Goal: Information Seeking & Learning: Learn about a topic

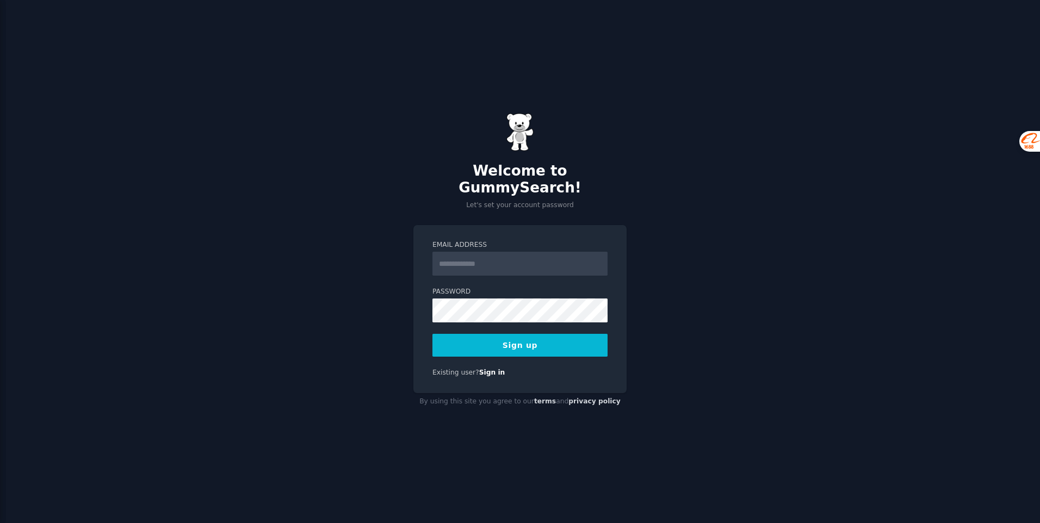
click at [501, 259] on input "Email Address" at bounding box center [519, 264] width 175 height 24
type input "**********"
click at [499, 334] on button "Sign up" at bounding box center [519, 345] width 175 height 23
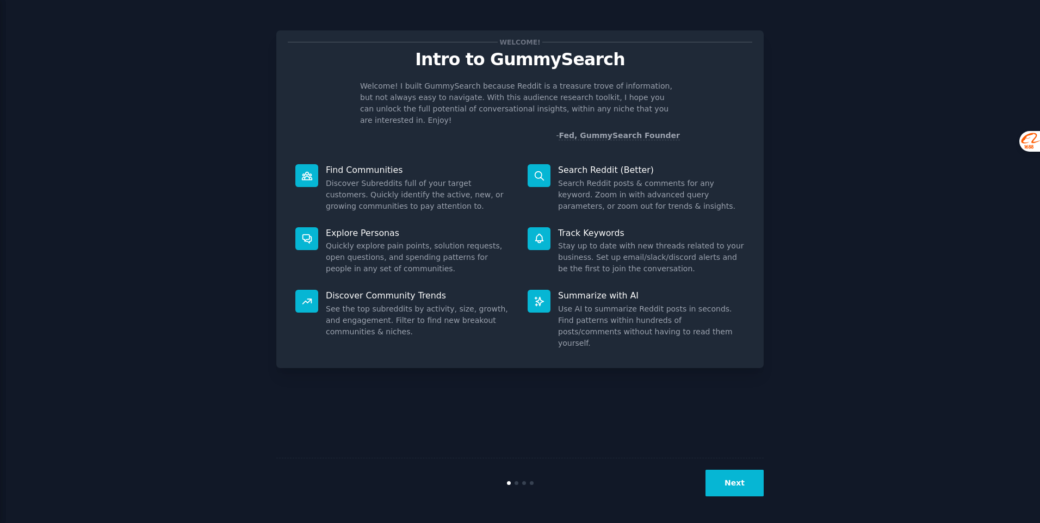
click at [732, 499] on div "Next" at bounding box center [519, 483] width 487 height 50
click at [730, 487] on button "Next" at bounding box center [734, 483] width 58 height 27
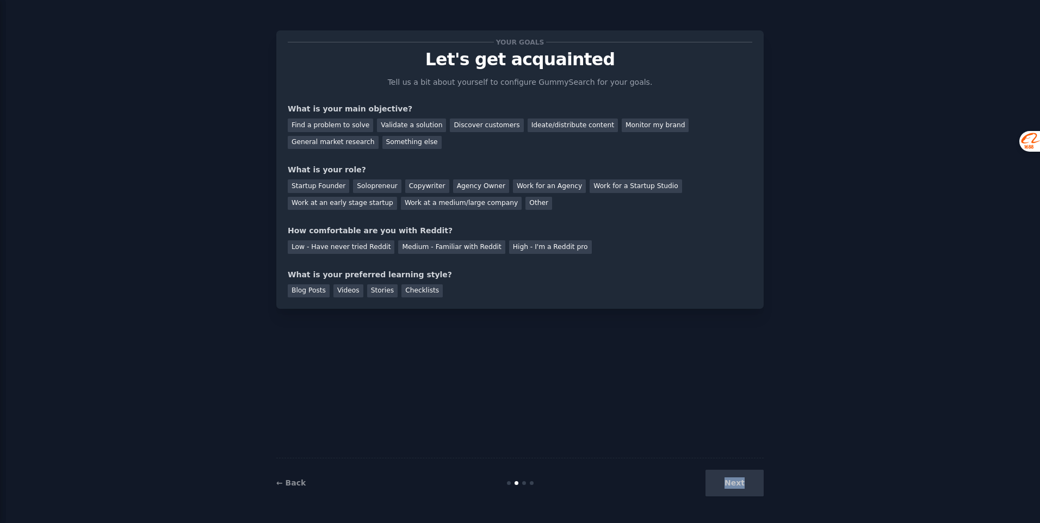
click at [730, 487] on div "Next" at bounding box center [682, 483] width 163 height 27
drag, startPoint x: 730, startPoint y: 487, endPoint x: 627, endPoint y: 442, distance: 111.5
click at [627, 442] on div "Your goals Let's get acquainted Tell us a bit about yourself to configure Gummy…" at bounding box center [519, 261] width 487 height 493
click at [730, 481] on div "Next" at bounding box center [682, 483] width 163 height 27
drag, startPoint x: 318, startPoint y: 124, endPoint x: 326, endPoint y: 127, distance: 9.1
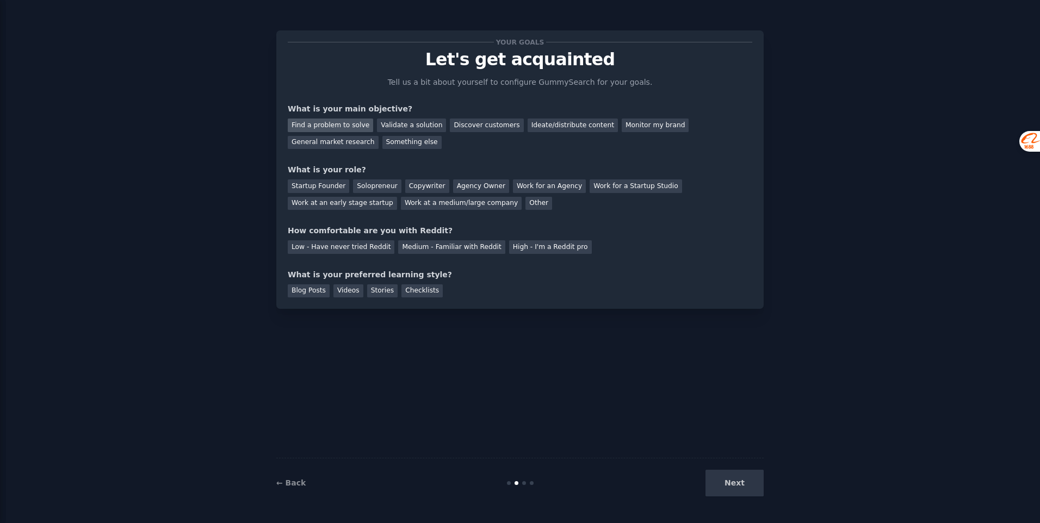
click at [318, 124] on div "Find a problem to solve" at bounding box center [330, 126] width 85 height 14
click at [488, 129] on div "Discover customers" at bounding box center [486, 126] width 73 height 14
click at [348, 129] on div "Find a problem to solve" at bounding box center [330, 126] width 85 height 14
click at [457, 202] on div "Work at a medium/large company" at bounding box center [461, 204] width 121 height 14
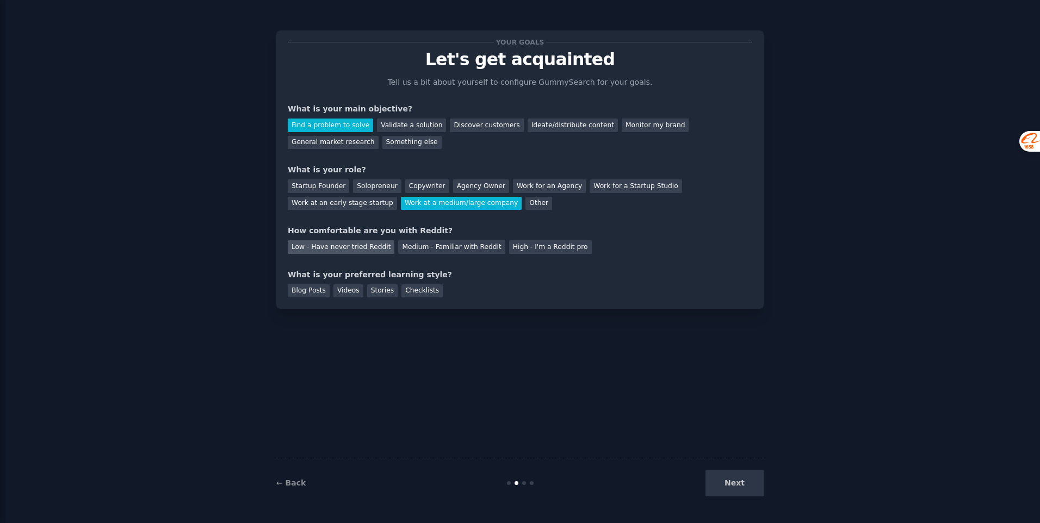
click at [351, 251] on div "Low - Have never tried Reddit" at bounding box center [341, 247] width 107 height 14
drag, startPoint x: 308, startPoint y: 295, endPoint x: 340, endPoint y: 298, distance: 32.8
click at [308, 295] on div "Blog Posts" at bounding box center [309, 291] width 42 height 14
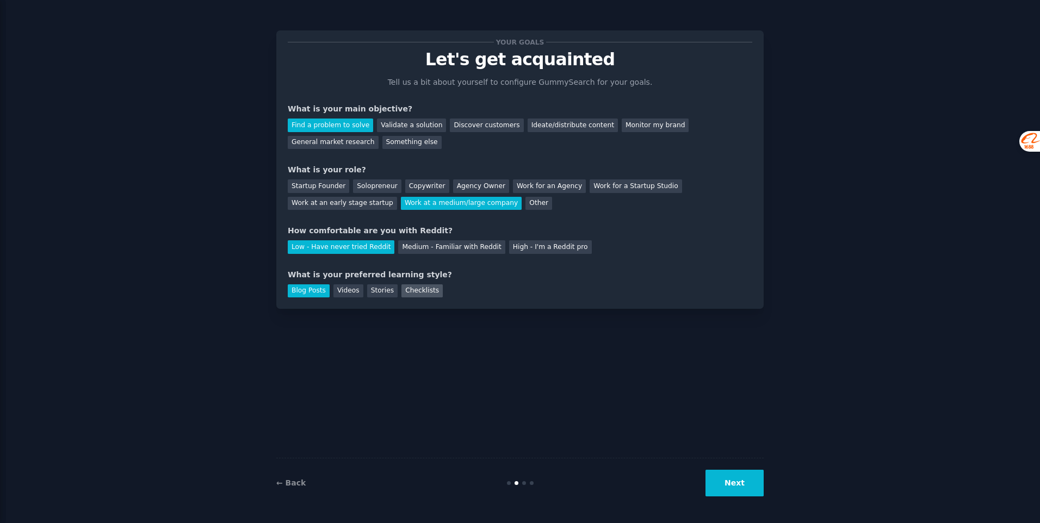
click at [402, 293] on div "Checklists" at bounding box center [421, 291] width 41 height 14
click at [318, 291] on div "Blog Posts" at bounding box center [309, 291] width 42 height 14
click at [741, 481] on button "Next" at bounding box center [734, 483] width 58 height 27
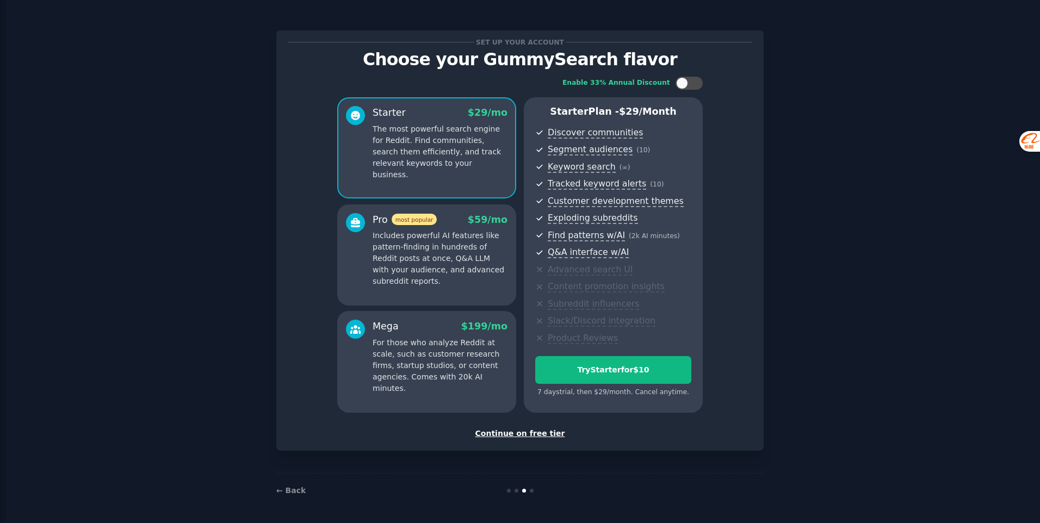
click at [517, 437] on div "Continue on free tier" at bounding box center [520, 433] width 464 height 11
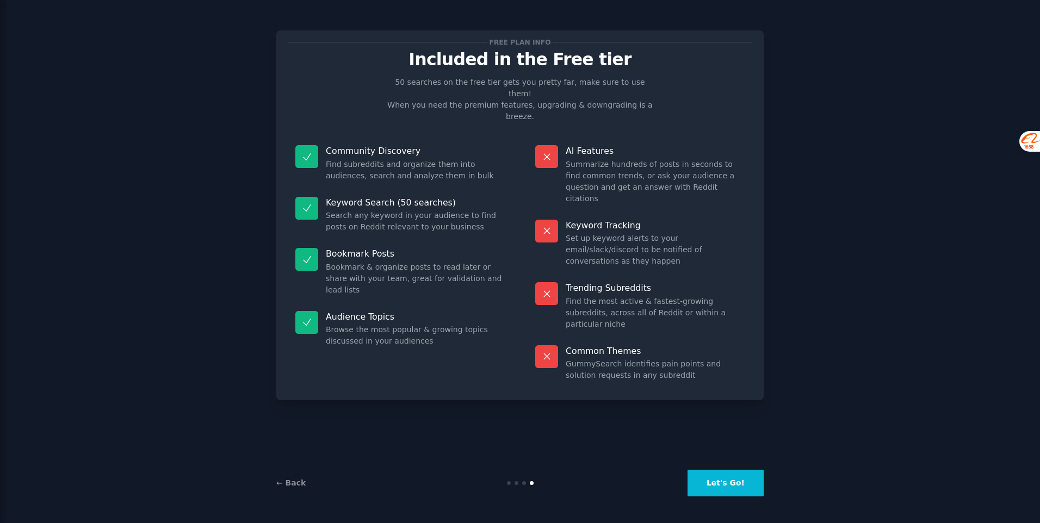
click at [714, 481] on button "Let's Go!" at bounding box center [725, 483] width 76 height 27
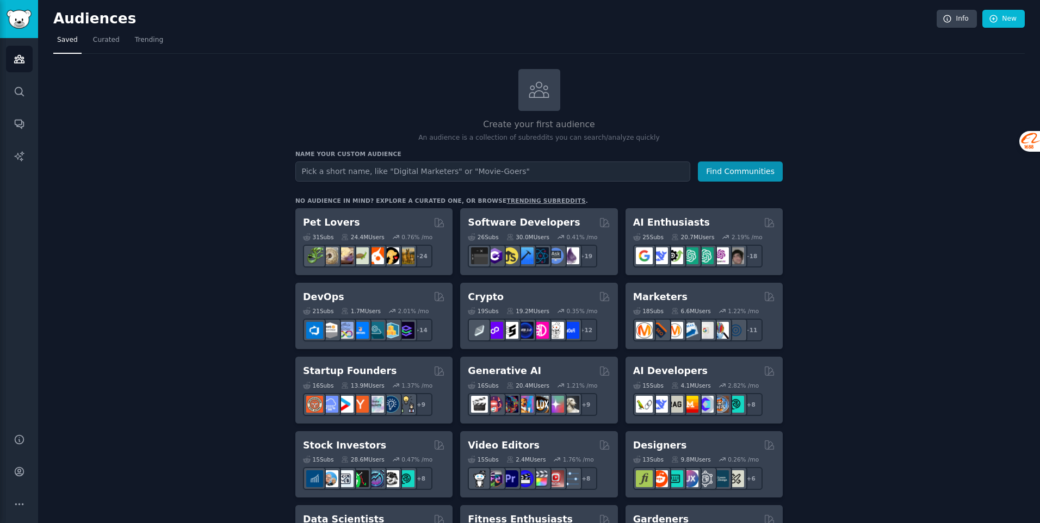
click at [400, 171] on input "text" at bounding box center [492, 171] width 395 height 20
type input "sticker"
click at [698, 161] on button "Find Communities" at bounding box center [740, 171] width 85 height 20
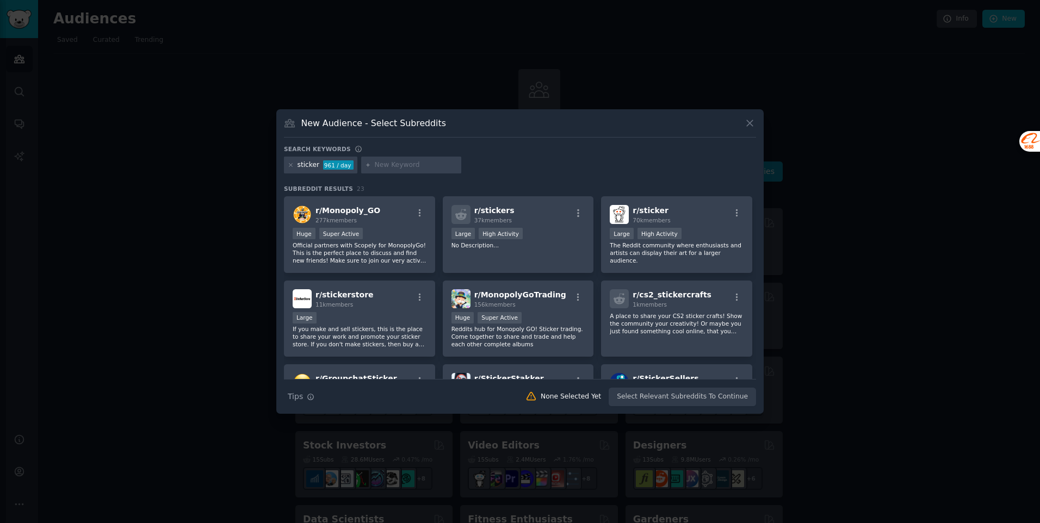
click at [751, 123] on icon at bounding box center [749, 122] width 11 height 11
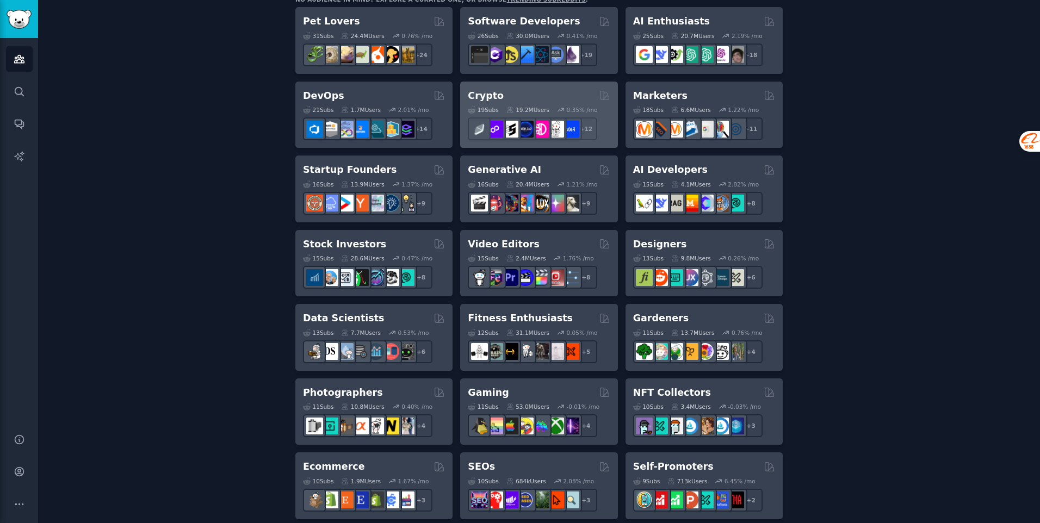
scroll to position [217, 0]
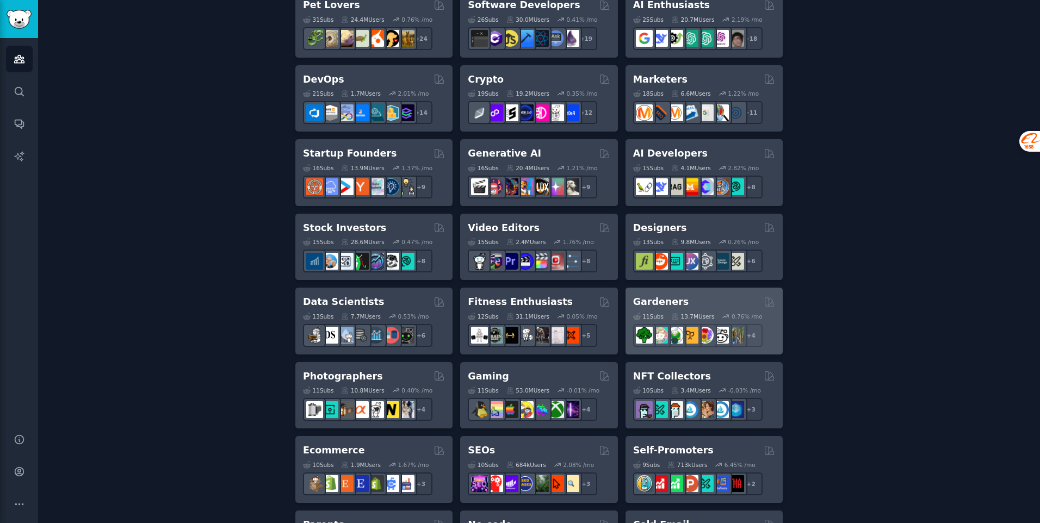
click at [713, 295] on div "Gardeners 11 Sub s 13.7M Users 0.76 % /mo + 4" at bounding box center [703, 321] width 157 height 67
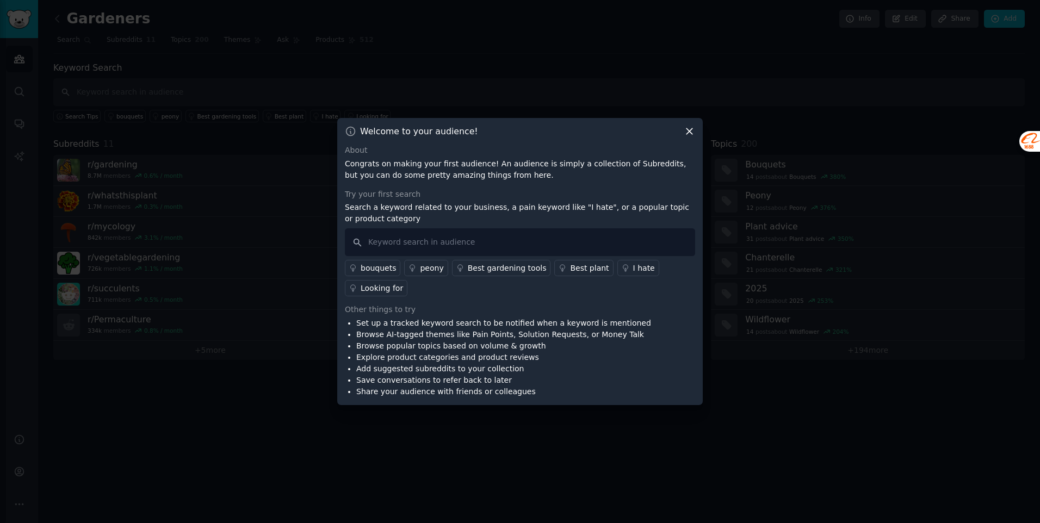
click at [686, 130] on icon at bounding box center [688, 131] width 11 height 11
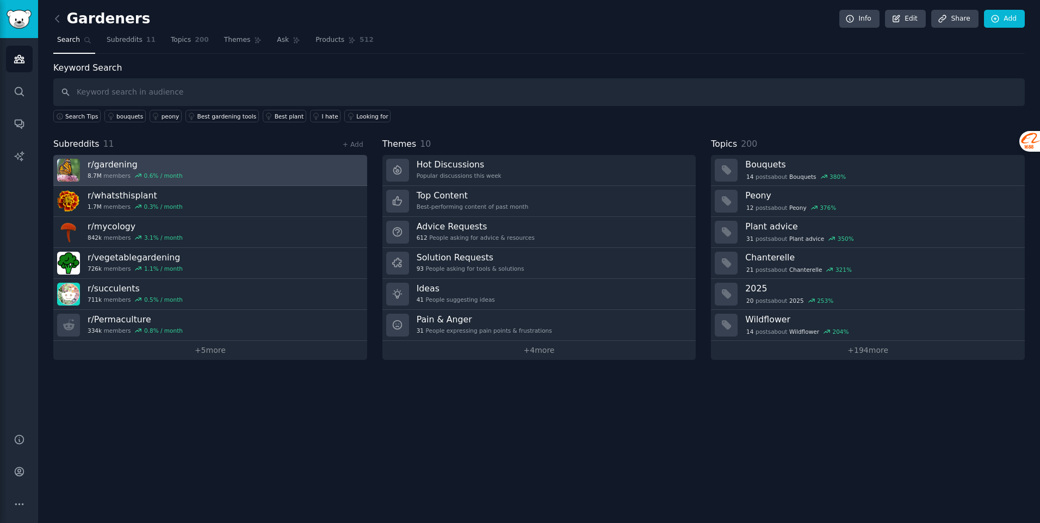
click at [222, 182] on link "r/ gardening 8.7M members 0.6 % / month" at bounding box center [210, 170] width 314 height 31
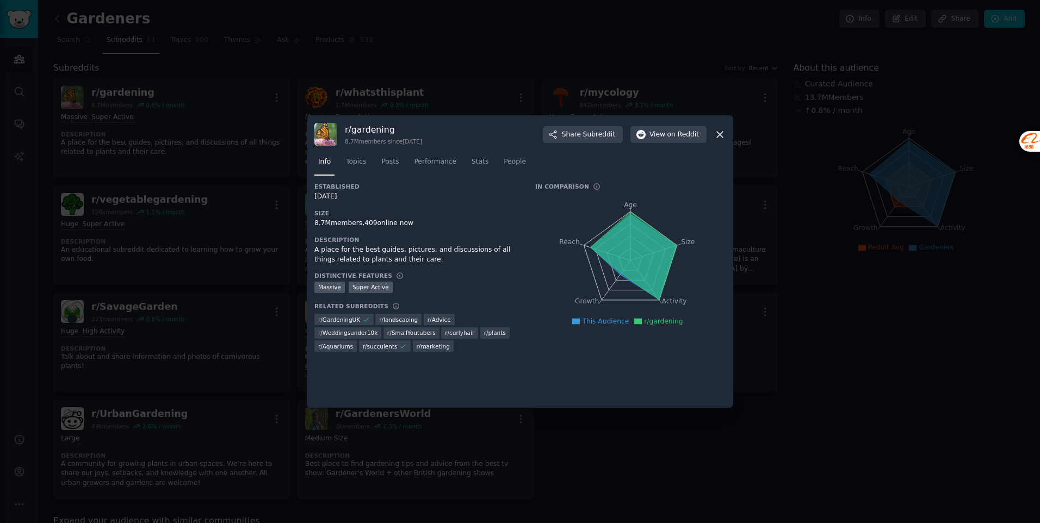
click at [716, 134] on icon at bounding box center [719, 134] width 11 height 11
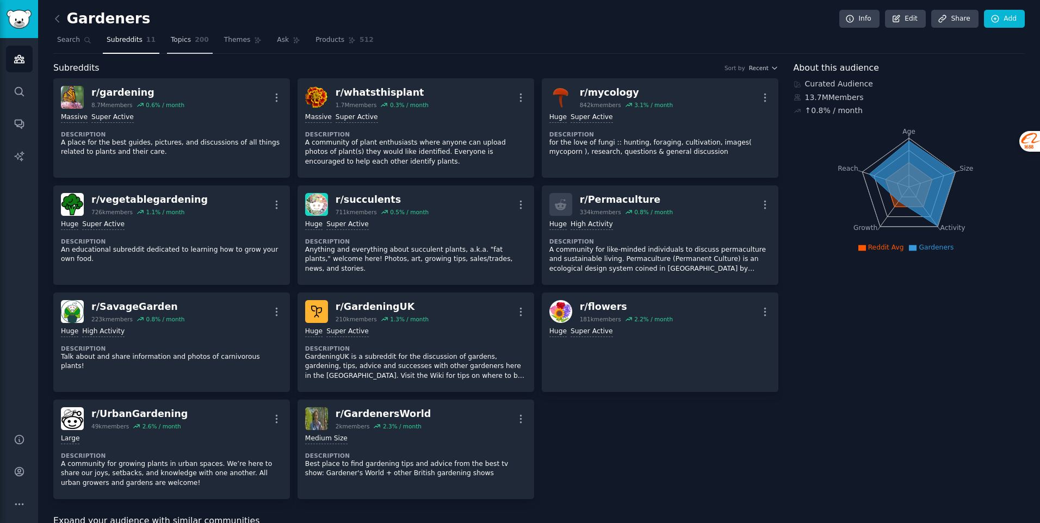
click at [187, 46] on link "Topics 200" at bounding box center [190, 43] width 46 height 22
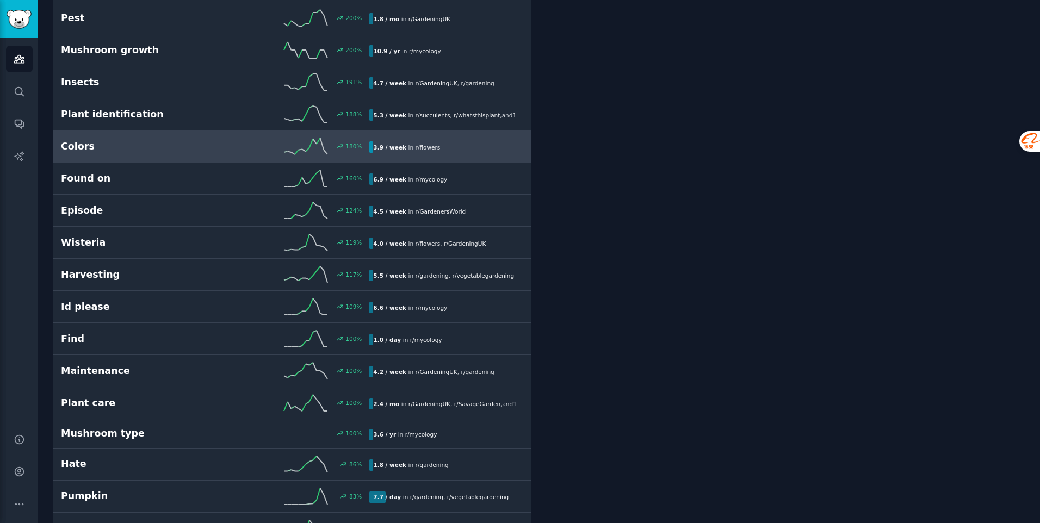
scroll to position [326, 0]
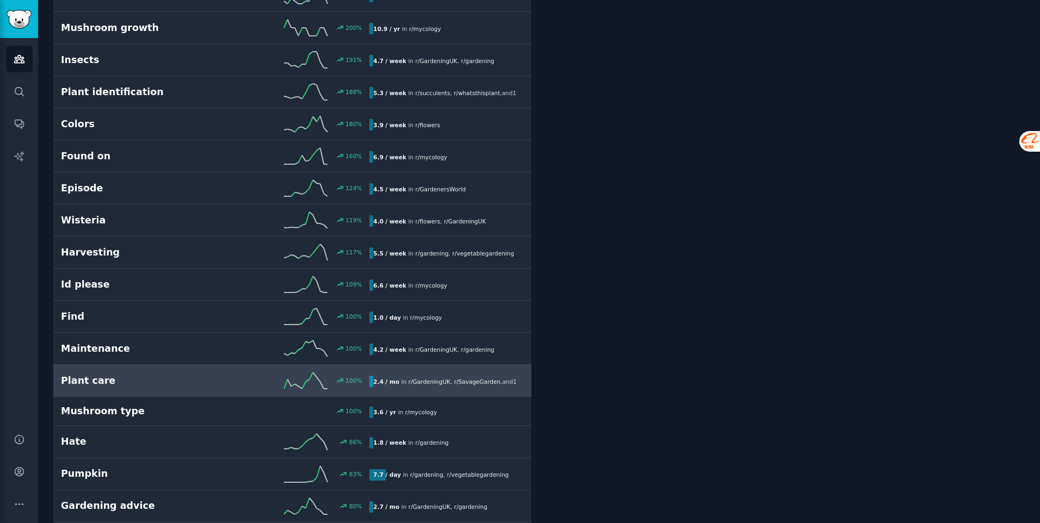
click at [175, 391] on link "Plant care 100 % 2.4 / mo in r/ GardeningUK , r/ SavageGarden , and 1 other" at bounding box center [292, 381] width 478 height 32
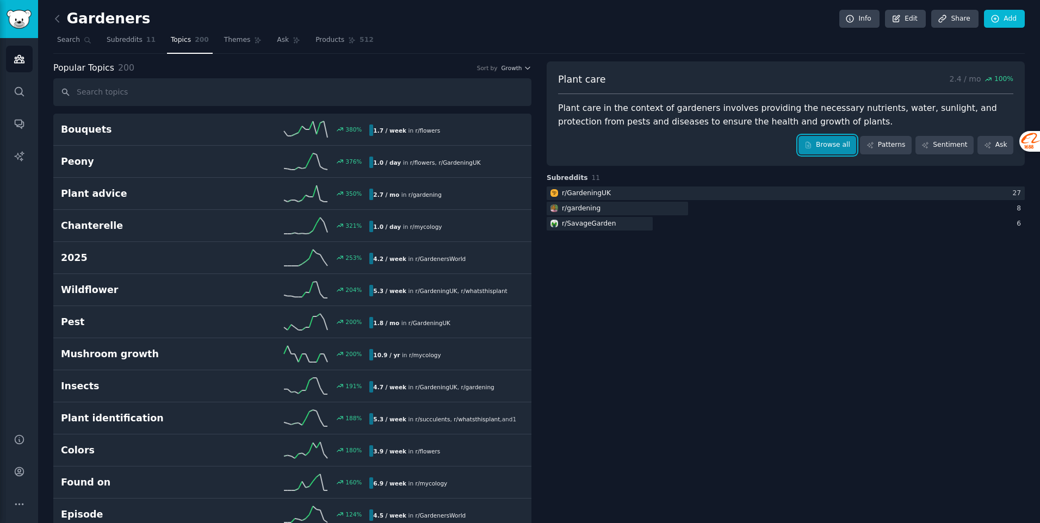
click at [846, 148] on link "Browse all" at bounding box center [827, 145] width 58 height 18
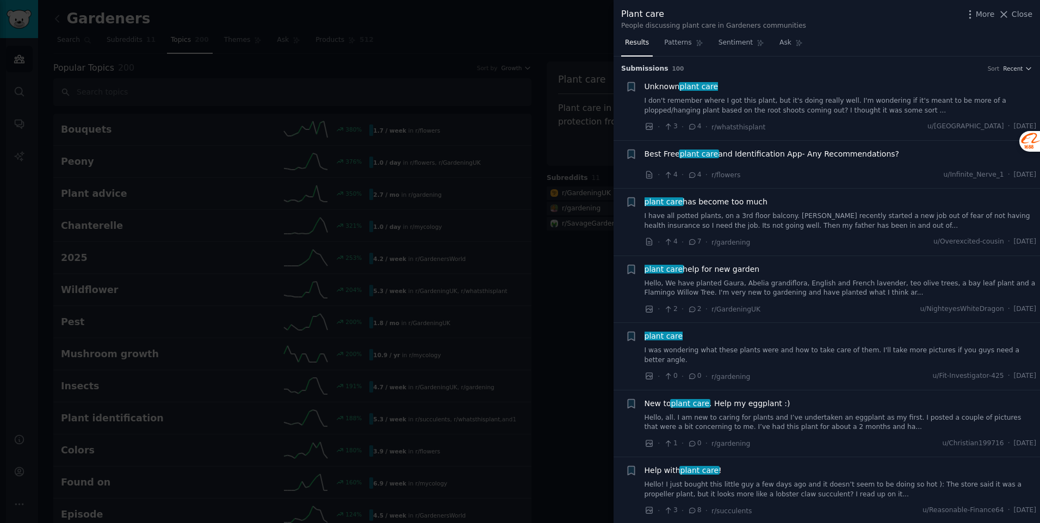
click at [722, 105] on link "I don't remember where I got this plant, but it's doing really well. I'm wonder…" at bounding box center [840, 105] width 392 height 19
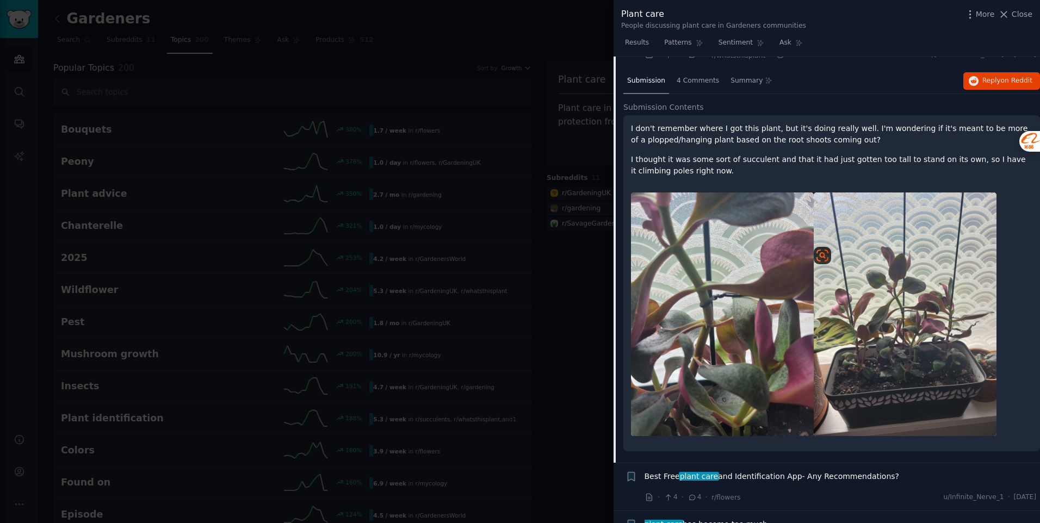
scroll to position [126, 0]
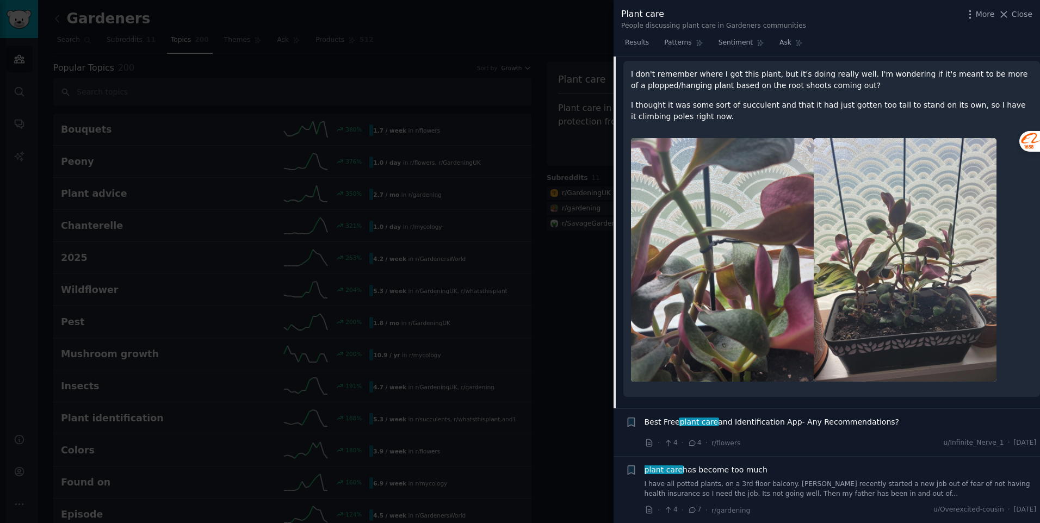
click at [844, 433] on div "Best Free plant care and Identification App- Any Recommendations? · 4 · 4 · r/f…" at bounding box center [840, 433] width 392 height 33
click at [846, 422] on span "Best Free plant care and Identification App- Any Recommendations?" at bounding box center [771, 422] width 255 height 11
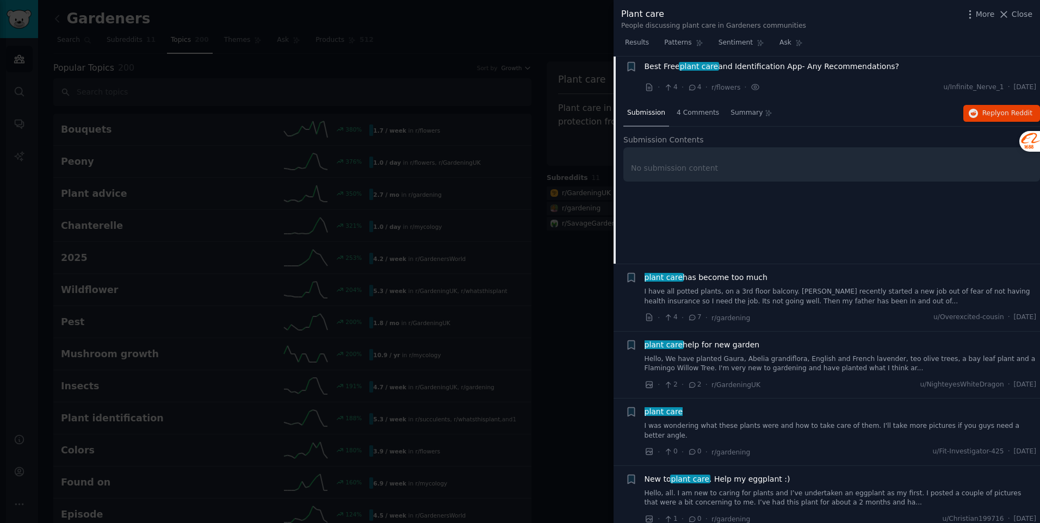
scroll to position [84, 0]
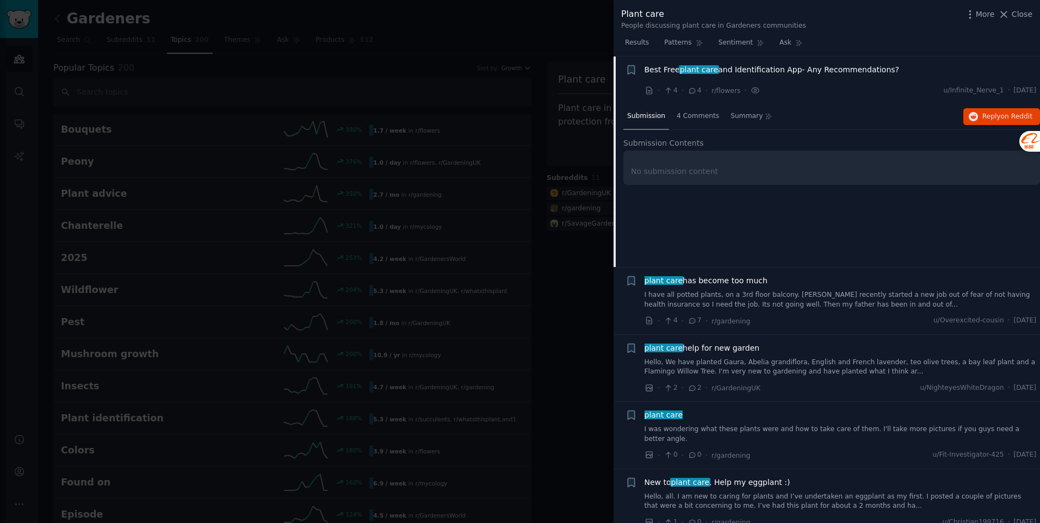
click at [743, 280] on span "plant care has become too much" at bounding box center [705, 280] width 123 height 11
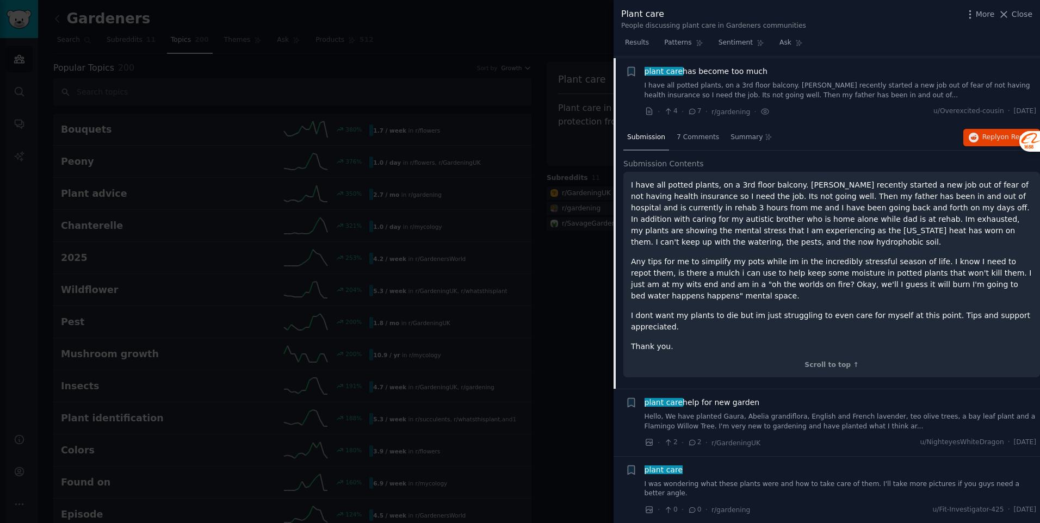
scroll to position [133, 0]
click at [738, 405] on span "plant care help for new garden" at bounding box center [701, 400] width 115 height 11
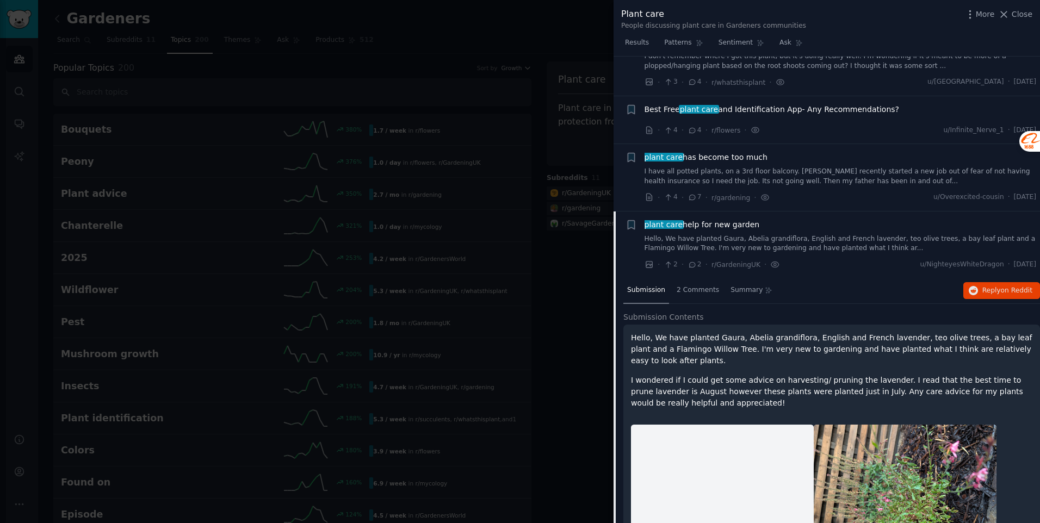
scroll to position [36, 0]
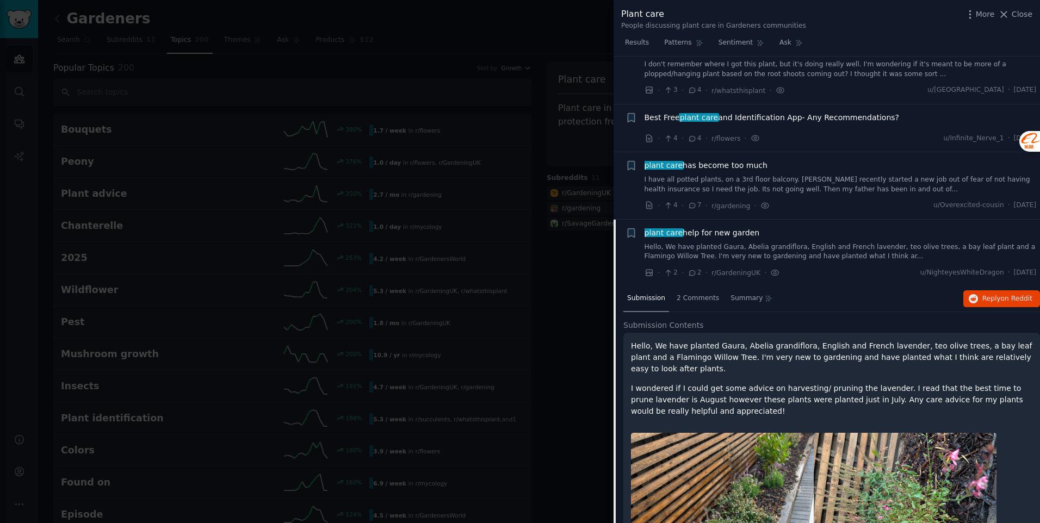
drag, startPoint x: 554, startPoint y: 92, endPoint x: 508, endPoint y: 105, distance: 47.7
click at [554, 92] on div at bounding box center [520, 261] width 1040 height 523
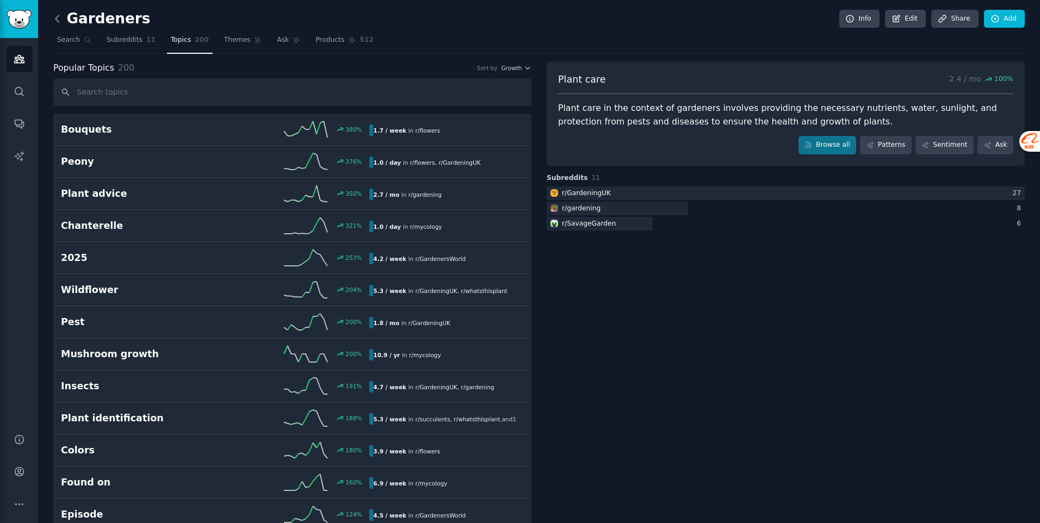
click at [60, 23] on icon at bounding box center [57, 18] width 11 height 11
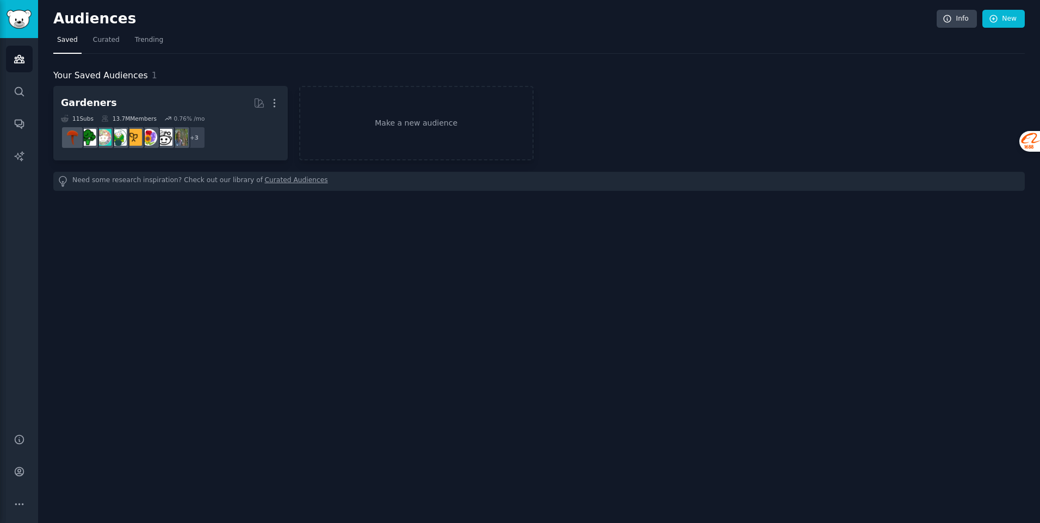
click at [60, 23] on h2 "Audiences" at bounding box center [494, 18] width 883 height 17
click at [27, 65] on link "Audiences" at bounding box center [19, 59] width 27 height 27
click at [34, 20] on link "Sidebar" at bounding box center [19, 19] width 38 height 38
click at [29, 22] on img "Sidebar" at bounding box center [19, 19] width 25 height 19
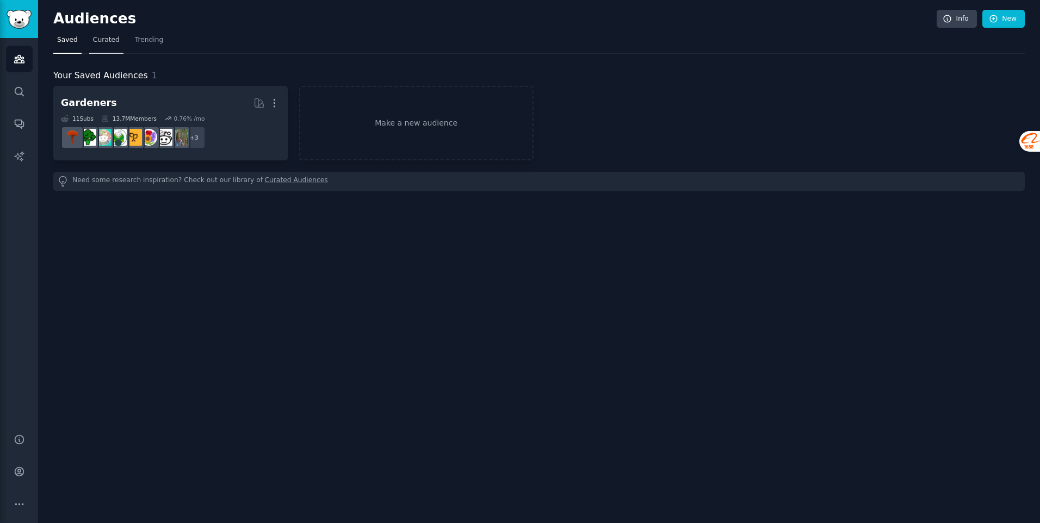
click at [99, 48] on link "Curated" at bounding box center [106, 43] width 34 height 22
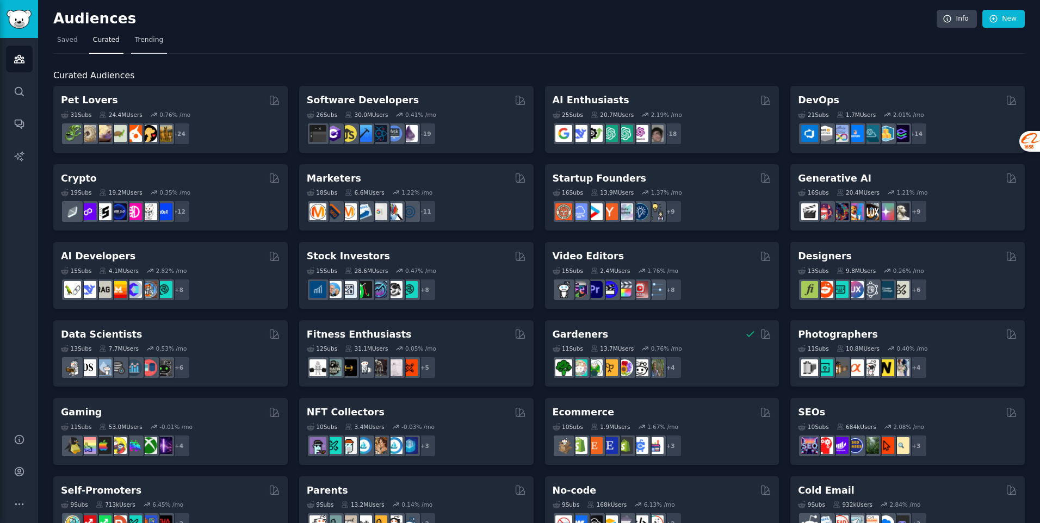
click at [135, 40] on span "Trending" at bounding box center [149, 40] width 28 height 10
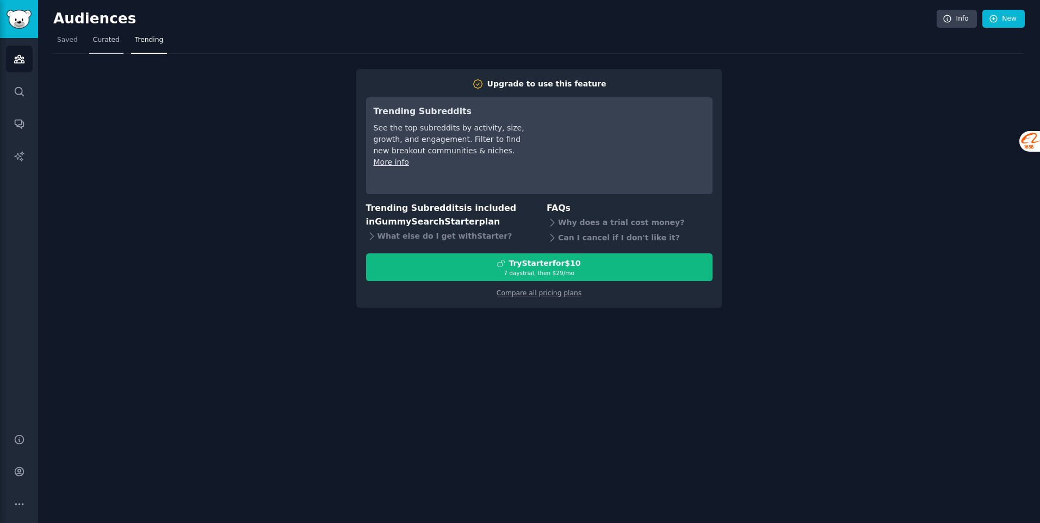
click at [105, 42] on span "Curated" at bounding box center [106, 40] width 27 height 10
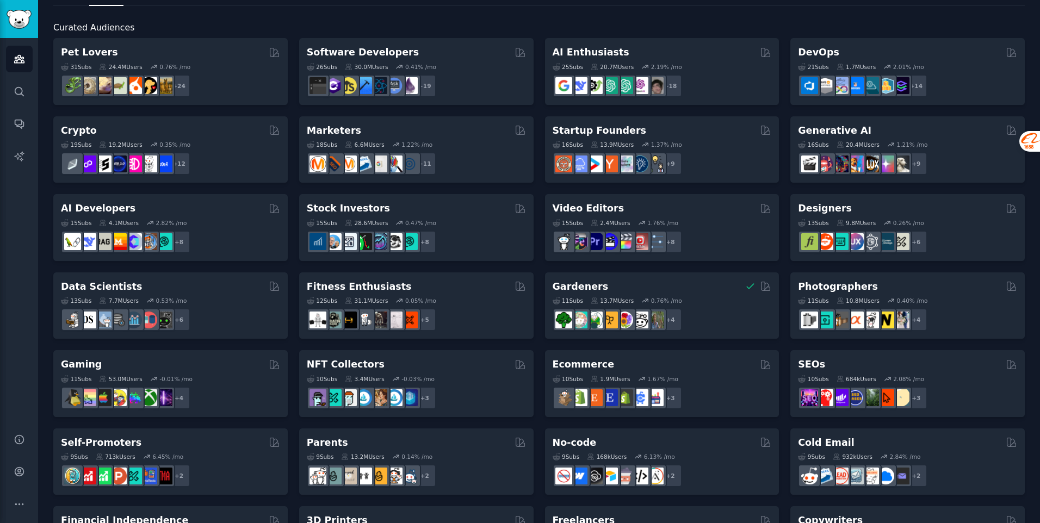
scroll to position [109, 0]
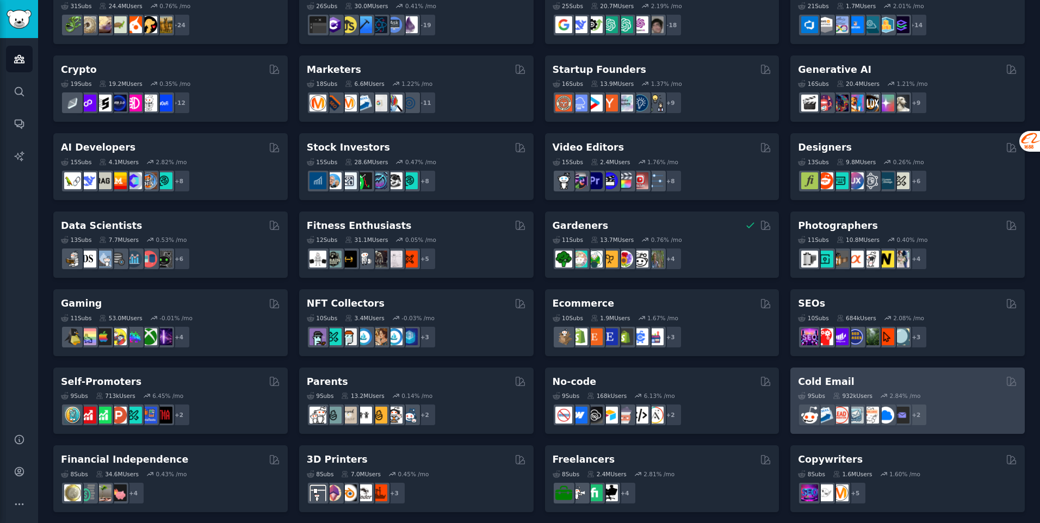
click at [910, 387] on div "Cold Email" at bounding box center [907, 382] width 219 height 14
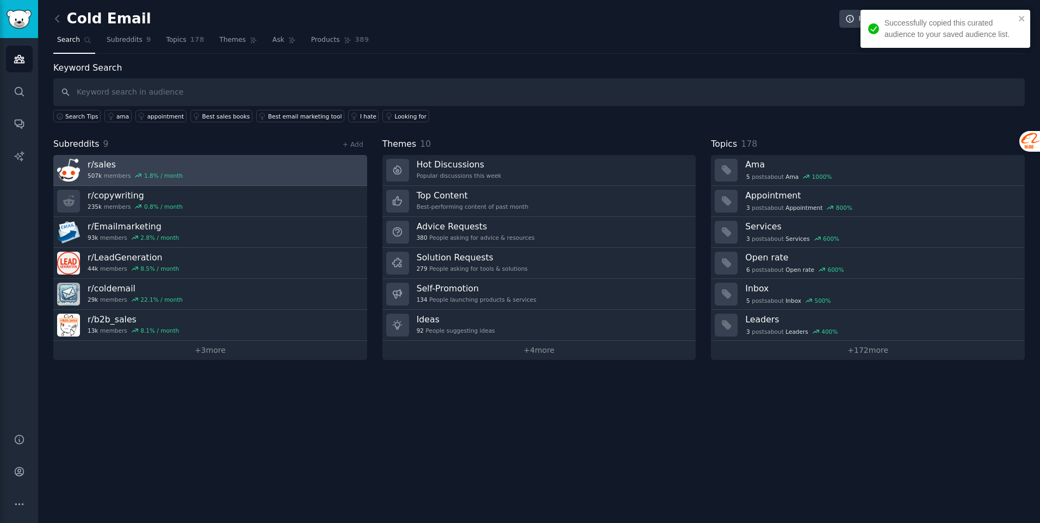
click at [223, 183] on link "r/ sales 507k members 1.8 % / month" at bounding box center [210, 170] width 314 height 31
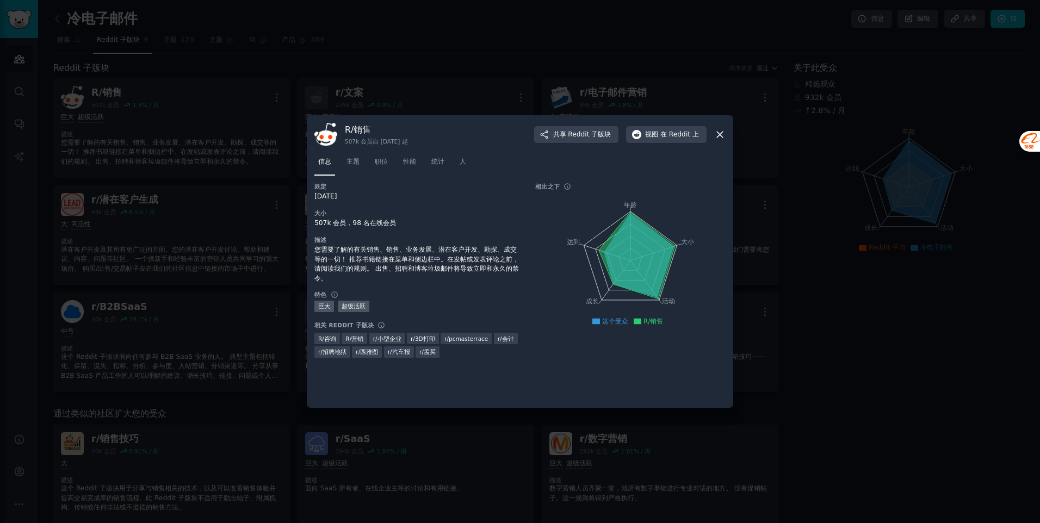
click at [714, 134] on icon at bounding box center [719, 134] width 11 height 11
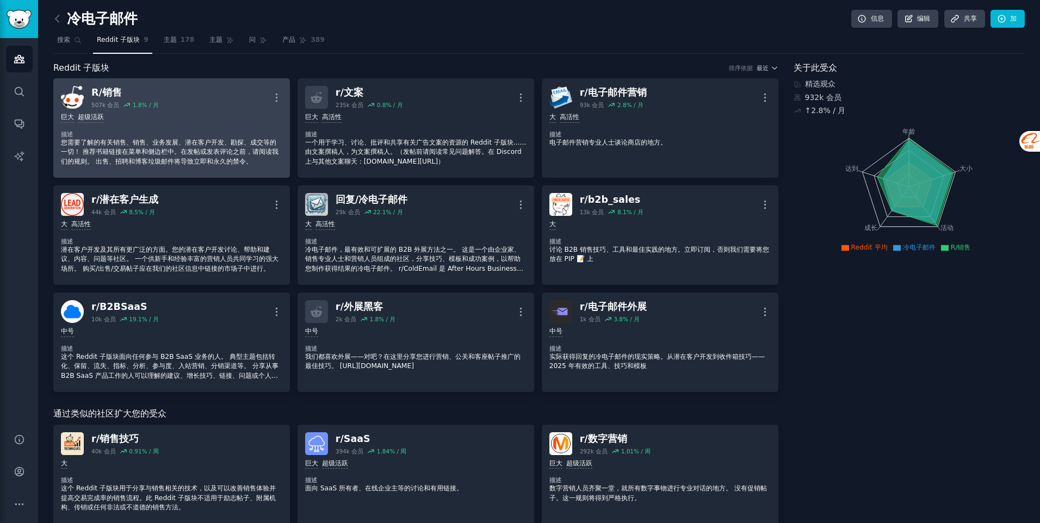
click at [238, 128] on div "巨大 超级活跃 描述 您需要了解的有关销售、销售、业务发展、潜在客户开发、勘探、成交等的一切！ 推荐书籍链接在菜单和侧边栏中。在发帖或发表评论之前，请阅读我们…" at bounding box center [171, 139] width 221 height 61
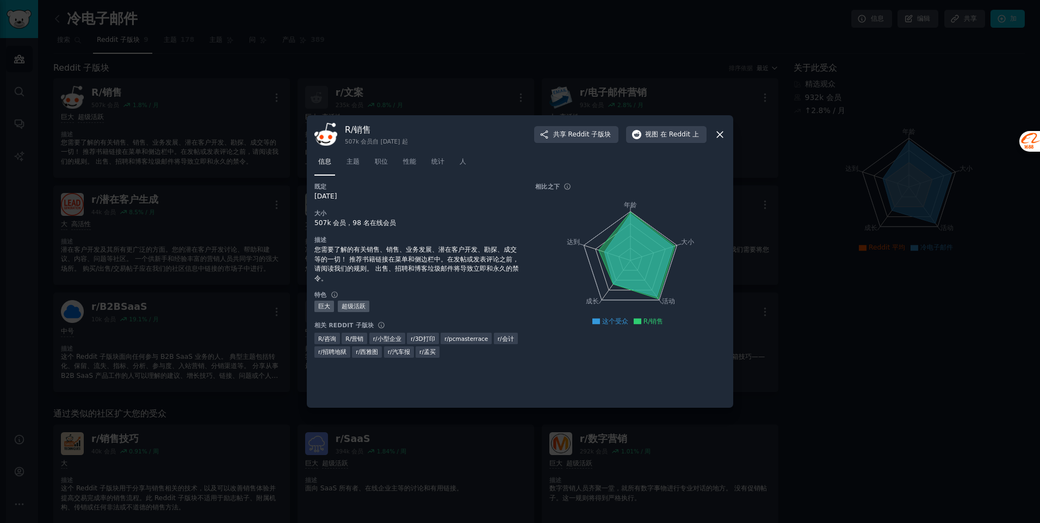
click at [723, 138] on icon at bounding box center [719, 134] width 11 height 11
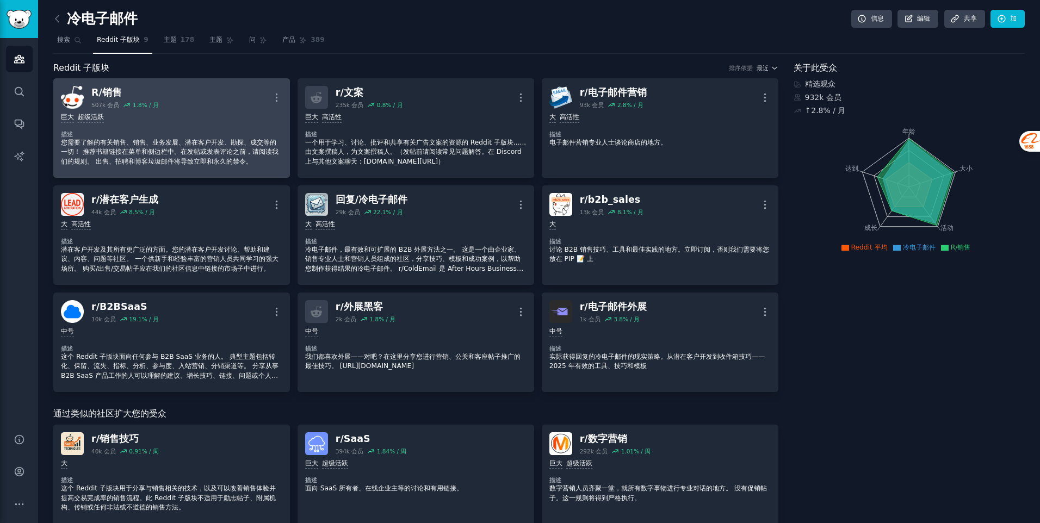
click at [124, 90] on div "R/销售" at bounding box center [124, 93] width 67 height 14
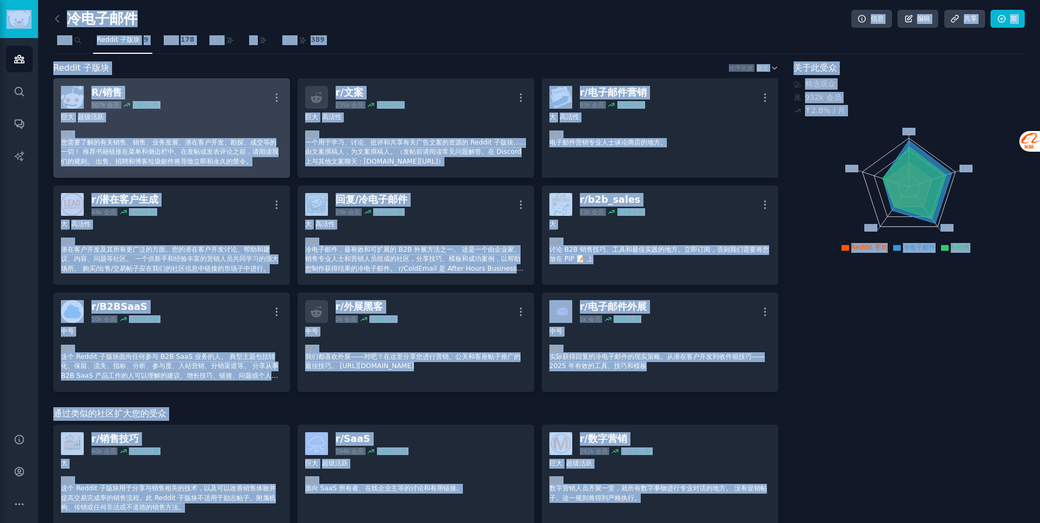
click at [195, 110] on div "巨大 超级活跃 描述 您需要了解的有关销售、销售、业务发展、潜在客户开发、勘探、成交等的一切！ 推荐书籍链接在菜单和侧边栏中。在发帖或发表评论之前，请阅读我们…" at bounding box center [171, 139] width 221 height 61
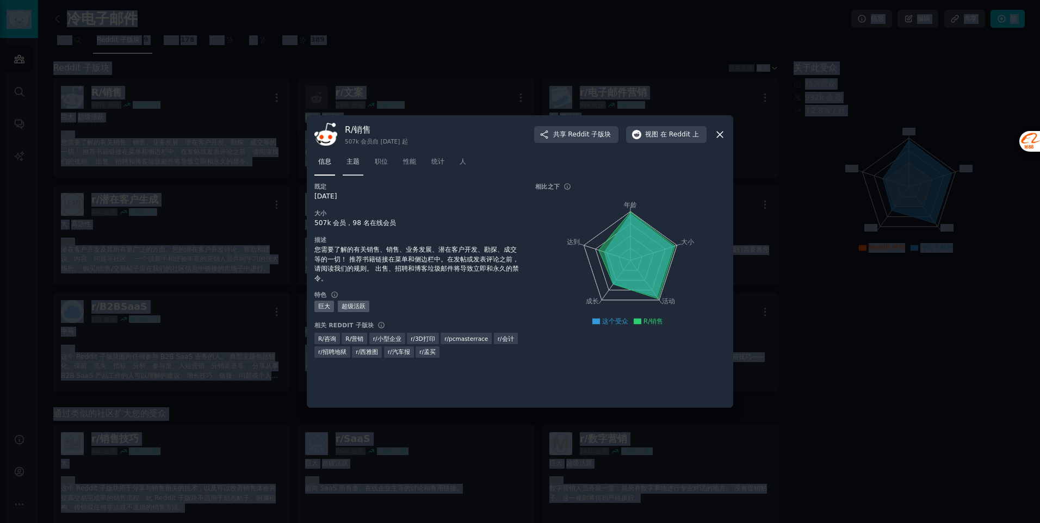
click at [360, 162] on link "主题" at bounding box center [353, 164] width 21 height 22
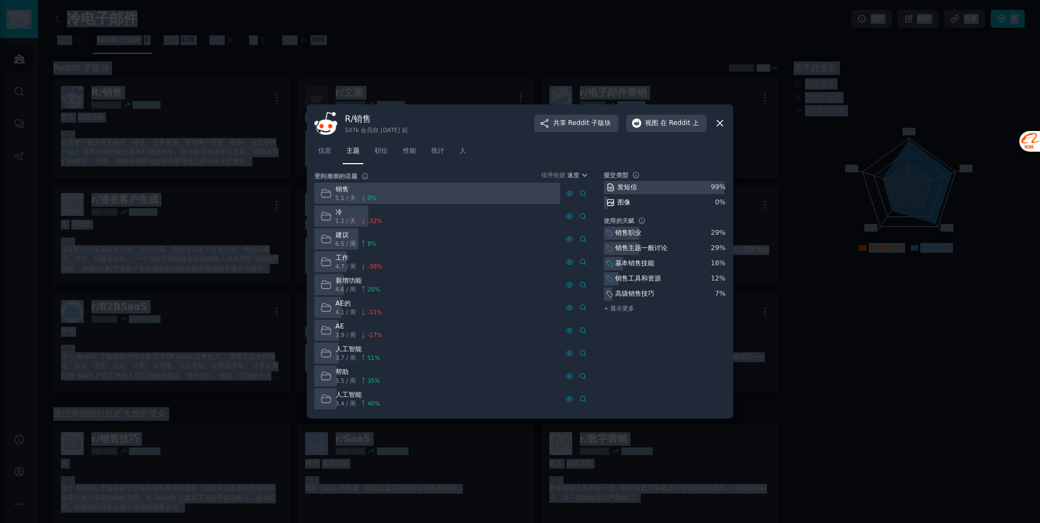
click at [718, 122] on icon at bounding box center [720, 124] width 6 height 6
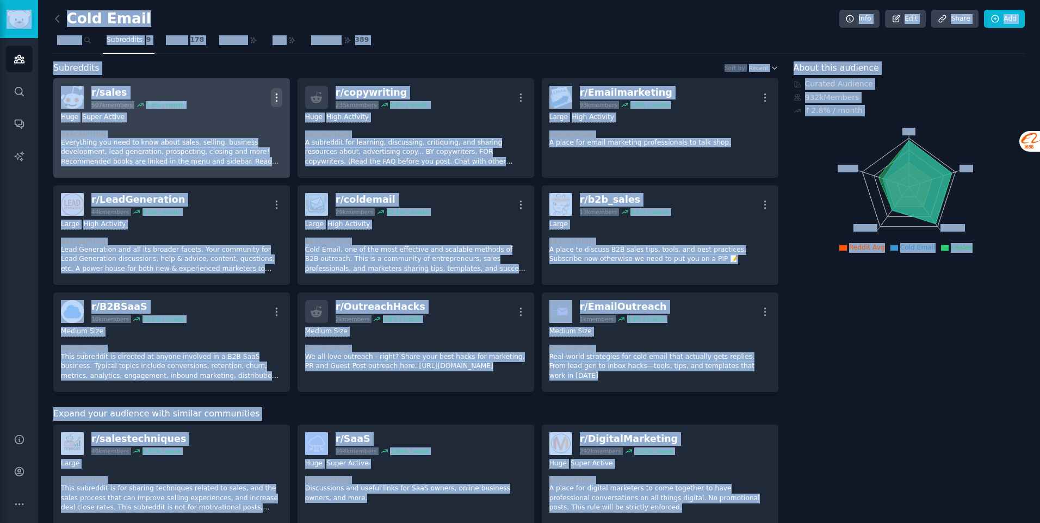
click at [273, 95] on icon "button" at bounding box center [276, 97] width 11 height 11
click at [248, 97] on link "View" at bounding box center [232, 101] width 65 height 23
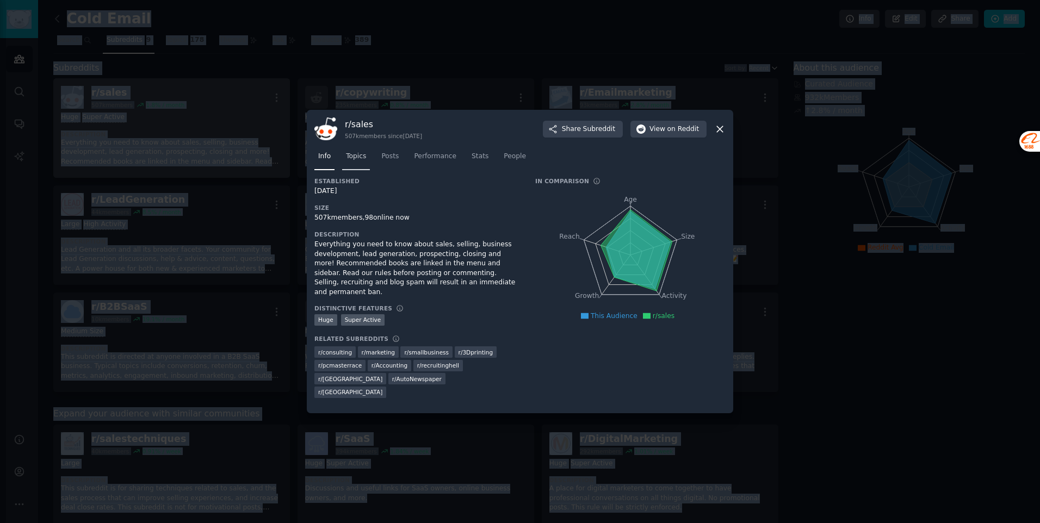
click at [355, 154] on link "Topics" at bounding box center [356, 159] width 28 height 22
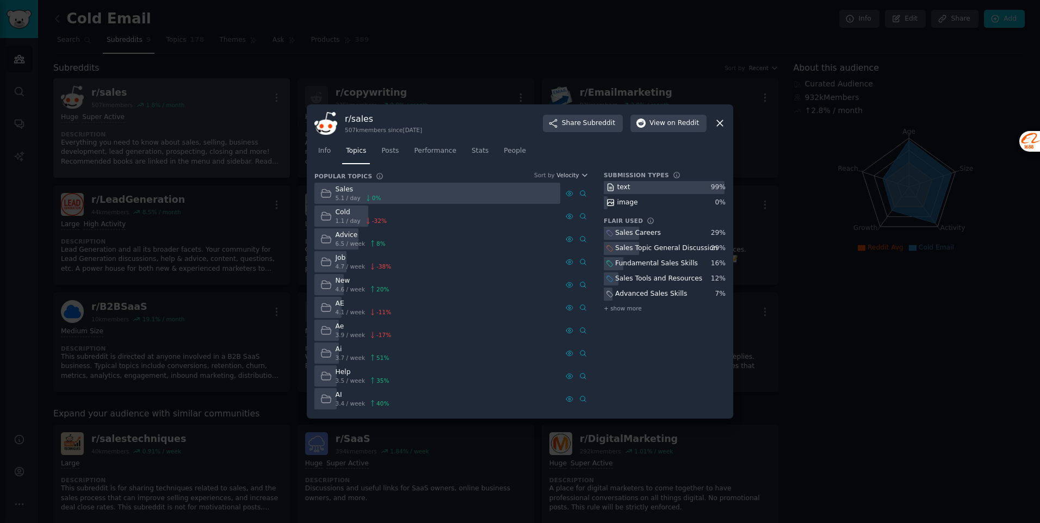
click at [360, 189] on div "Sales" at bounding box center [358, 190] width 46 height 10
click at [333, 189] on div "Sales 5.1 / day 0 %" at bounding box center [350, 193] width 72 height 21
click at [428, 153] on span "Performance" at bounding box center [435, 151] width 42 height 10
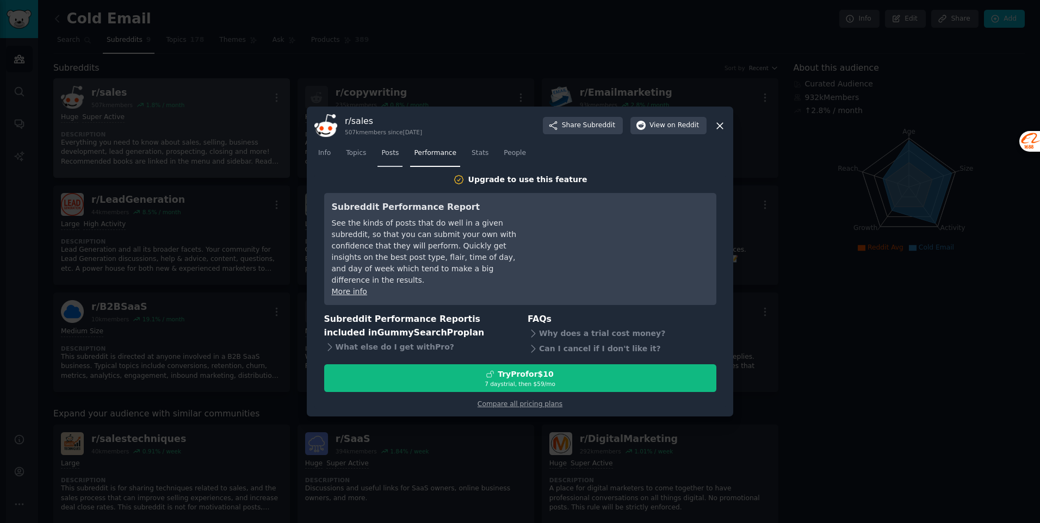
click at [393, 154] on span "Posts" at bounding box center [389, 153] width 17 height 10
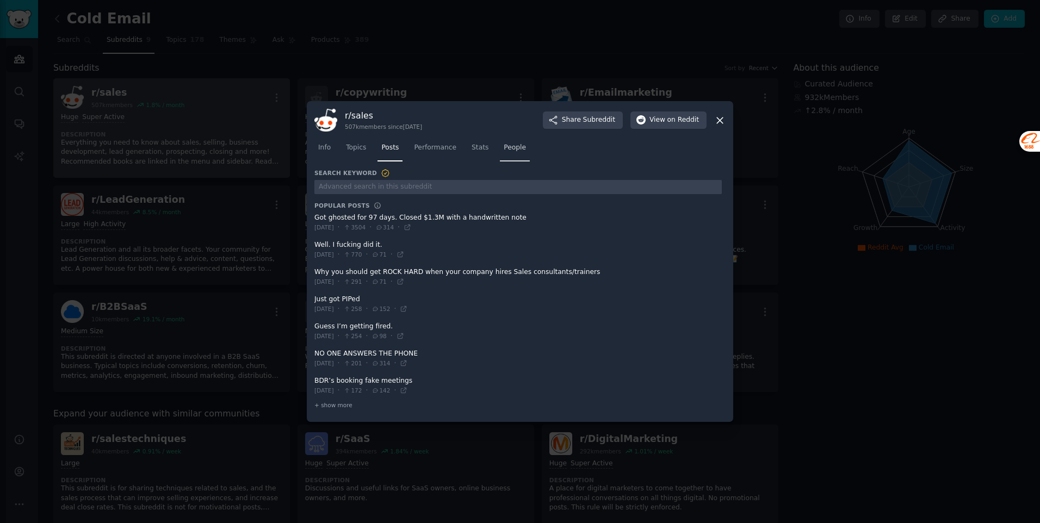
click at [511, 152] on span "People" at bounding box center [515, 148] width 22 height 10
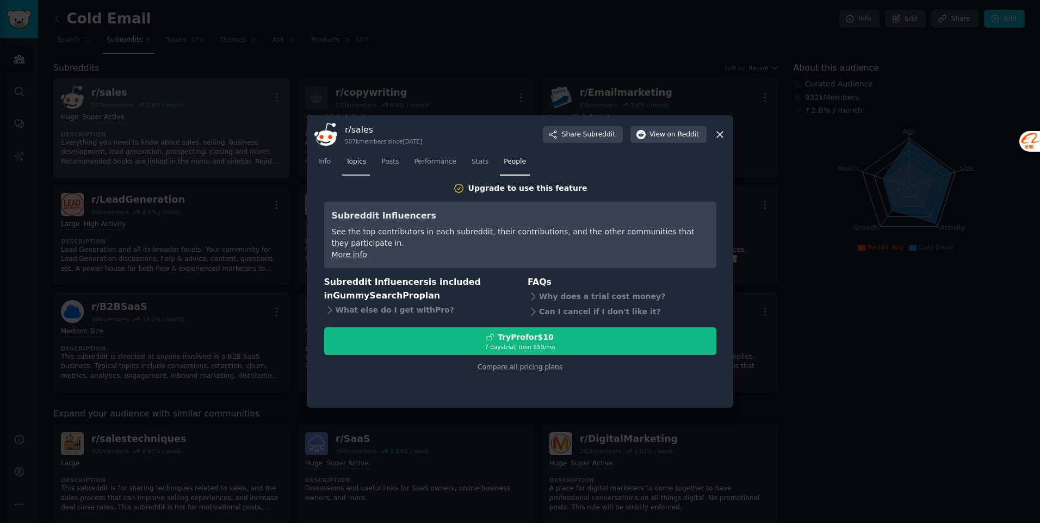
click at [348, 167] on link "Topics" at bounding box center [356, 164] width 28 height 22
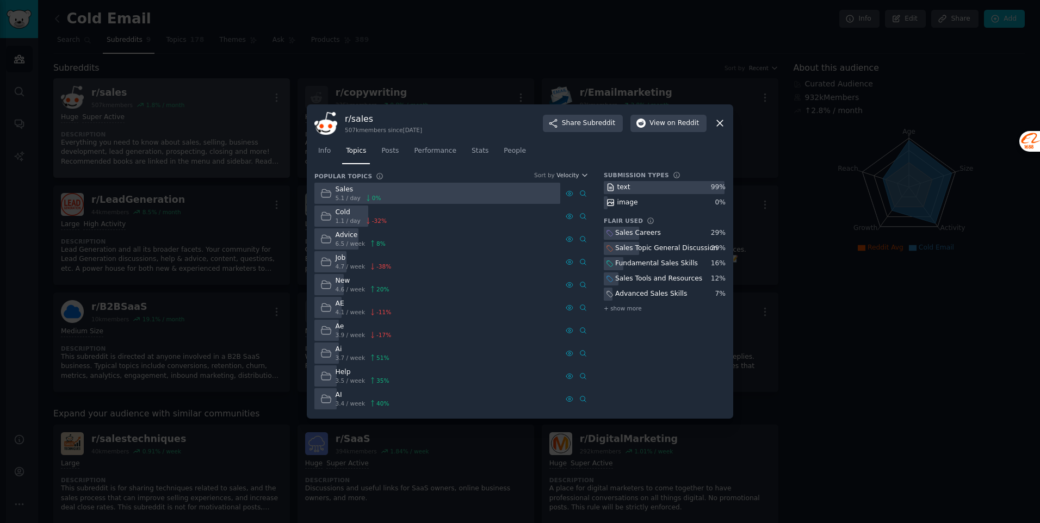
click at [333, 197] on div "Sales 5.1 / day 0 %" at bounding box center [350, 193] width 72 height 21
click at [723, 118] on icon at bounding box center [719, 122] width 11 height 11
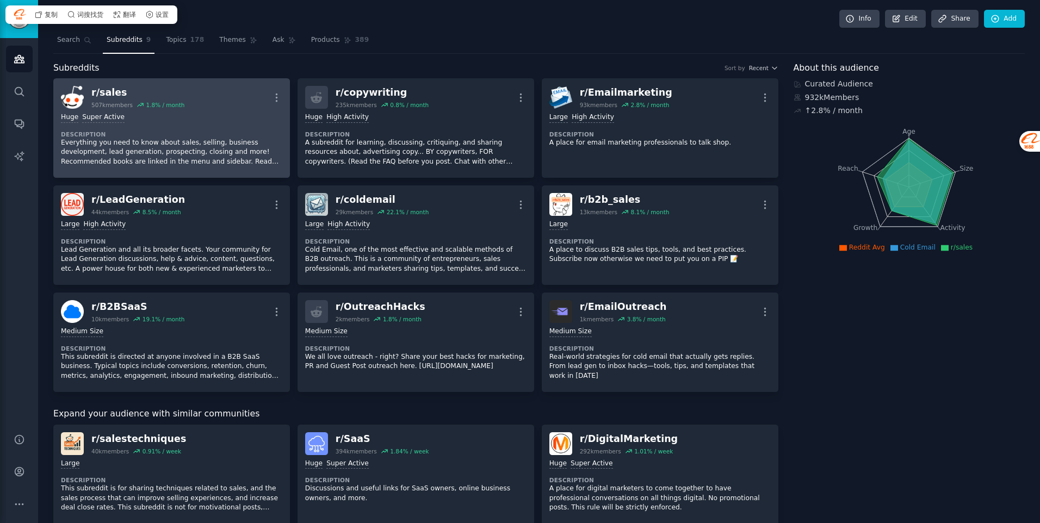
click at [172, 151] on p "Everything you need to know about sales, selling, business development, lead ge…" at bounding box center [171, 152] width 221 height 29
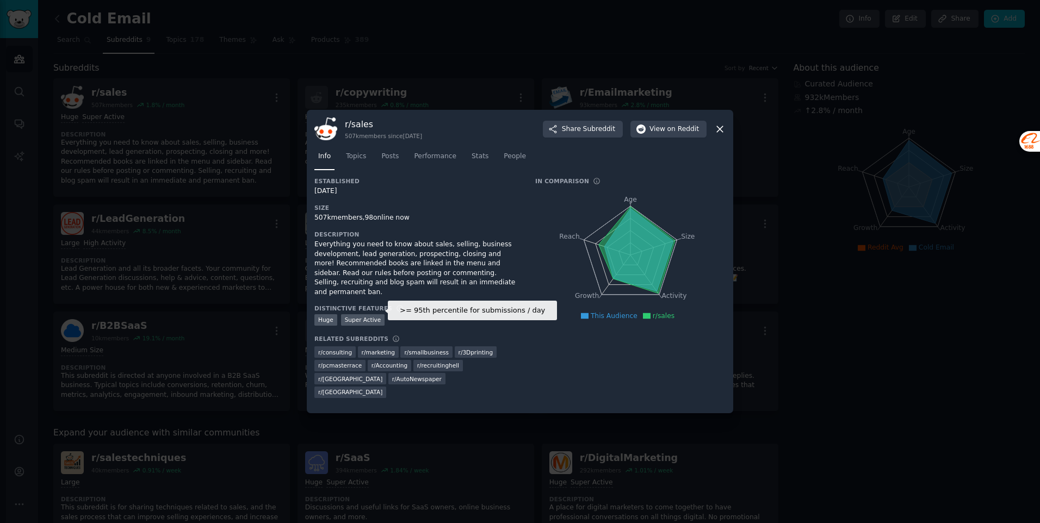
click at [362, 316] on div "Super Active" at bounding box center [363, 319] width 44 height 11
click at [724, 135] on icon at bounding box center [719, 128] width 11 height 11
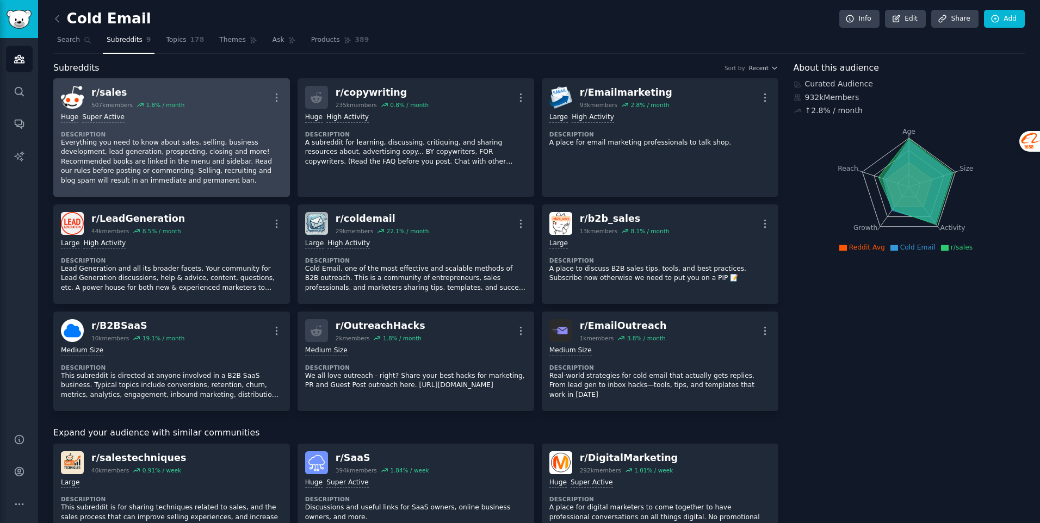
click at [187, 167] on p "Everything you need to know about sales, selling, business development, lead ge…" at bounding box center [171, 162] width 221 height 48
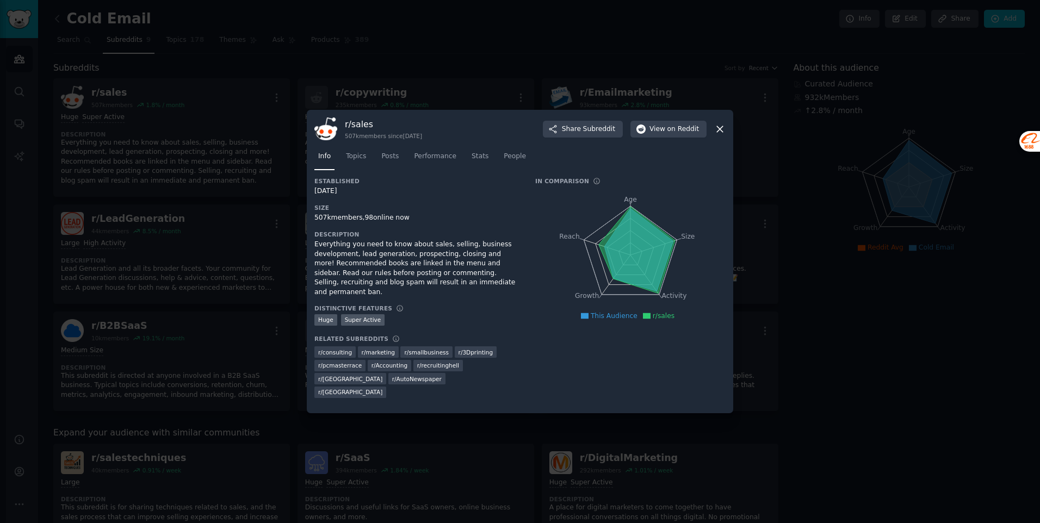
click at [723, 132] on icon at bounding box center [720, 129] width 6 height 6
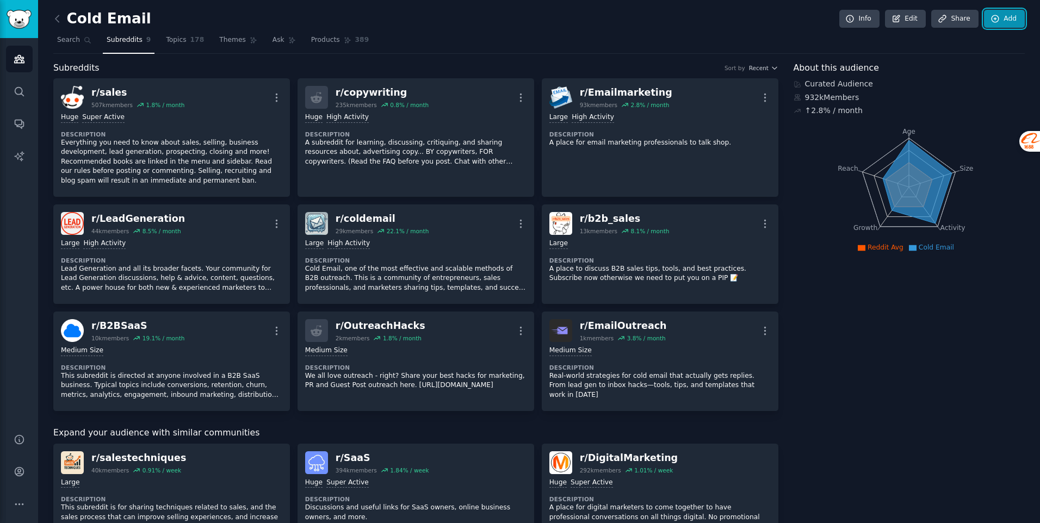
click at [1003, 16] on font "Add" at bounding box center [1009, 19] width 13 height 10
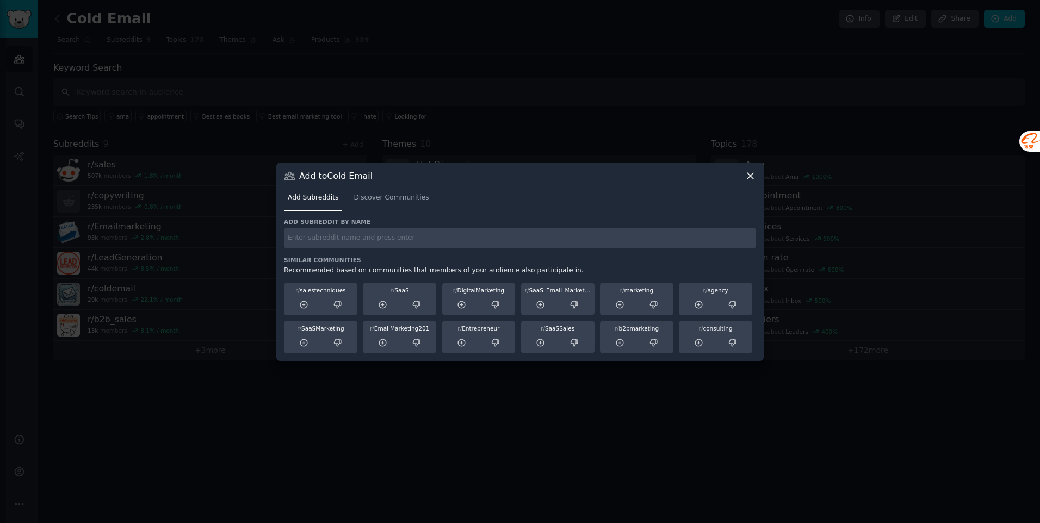
click at [752, 178] on icon at bounding box center [749, 175] width 11 height 11
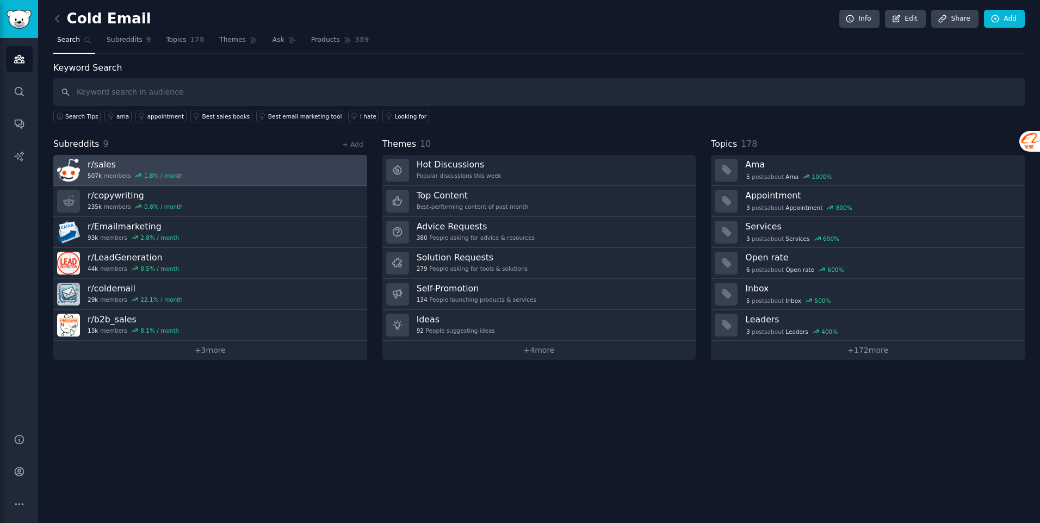
click at [209, 179] on link "r/ sales 507k members 1.8 % / month" at bounding box center [210, 170] width 314 height 31
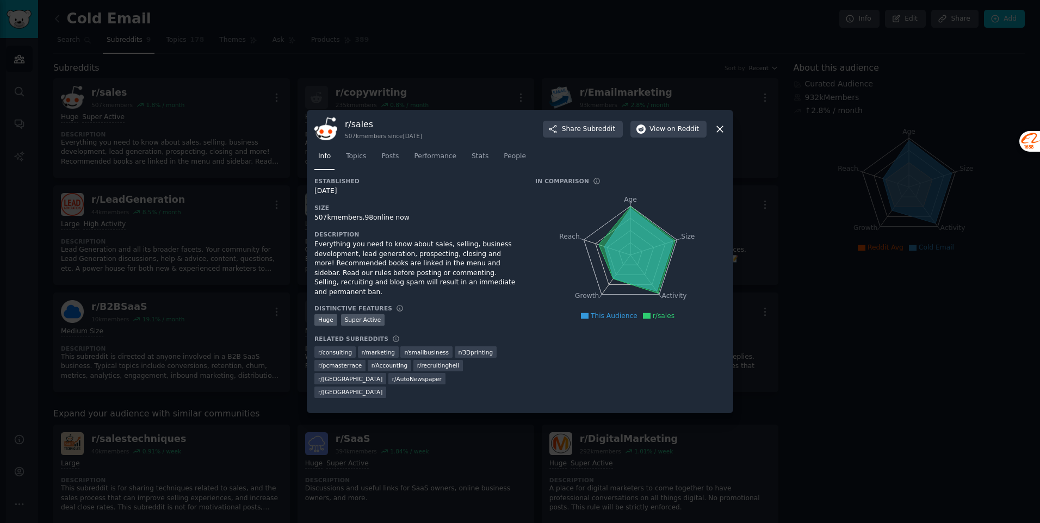
click at [721, 130] on icon at bounding box center [719, 128] width 11 height 11
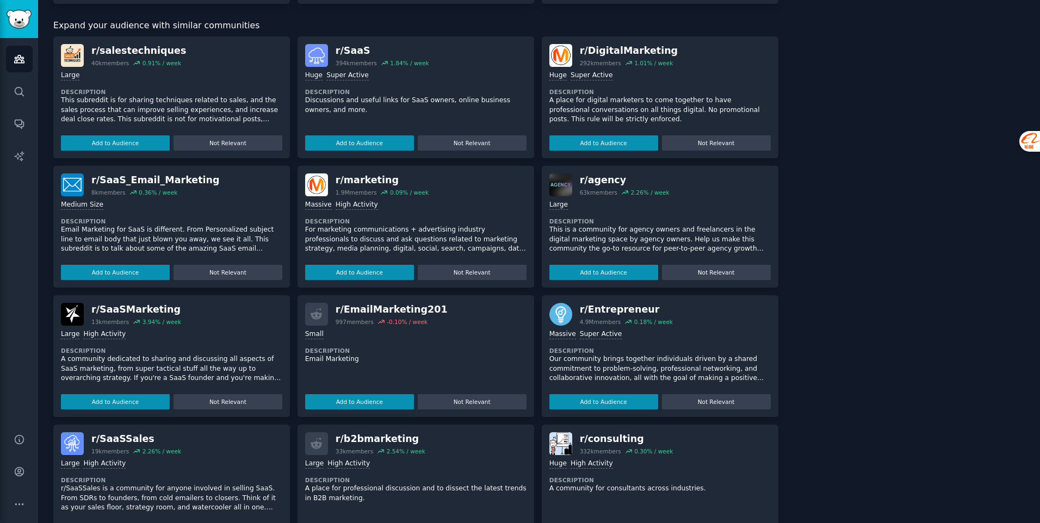
scroll to position [372, 0]
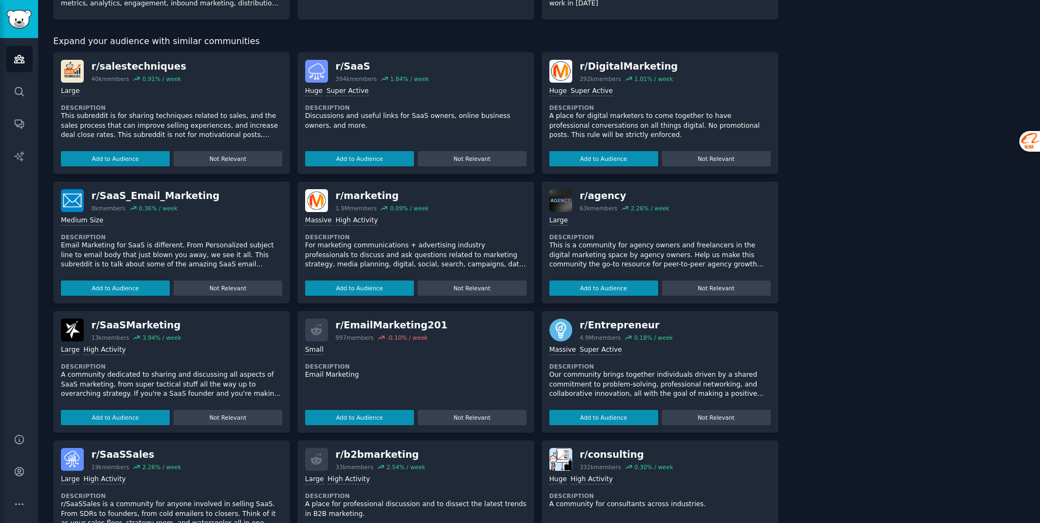
click at [184, 217] on div "Medium Size" at bounding box center [171, 221] width 221 height 10
click at [125, 194] on div "r/ SaaS_Email_Marketing" at bounding box center [155, 196] width 128 height 14
click at [132, 281] on button "Add to Audience" at bounding box center [115, 288] width 109 height 15
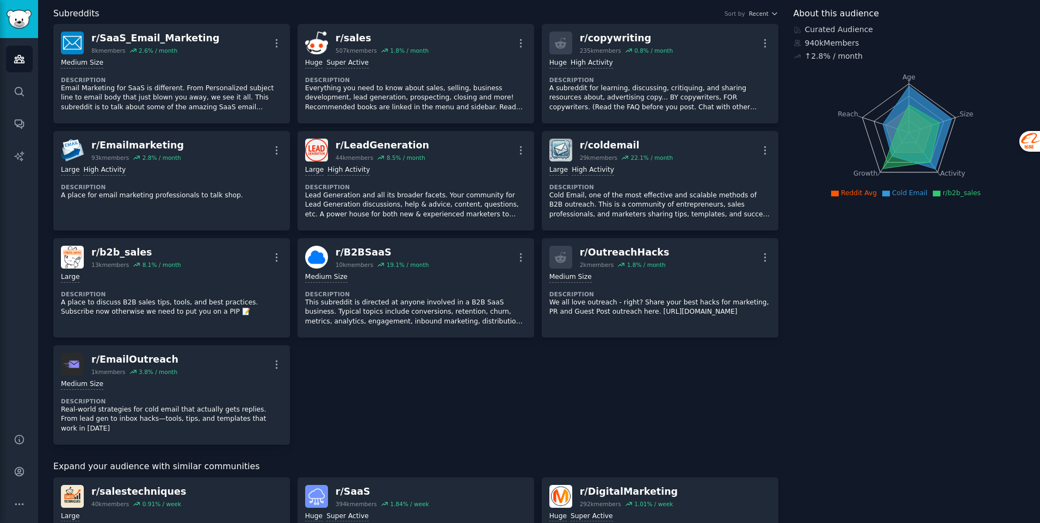
scroll to position [0, 0]
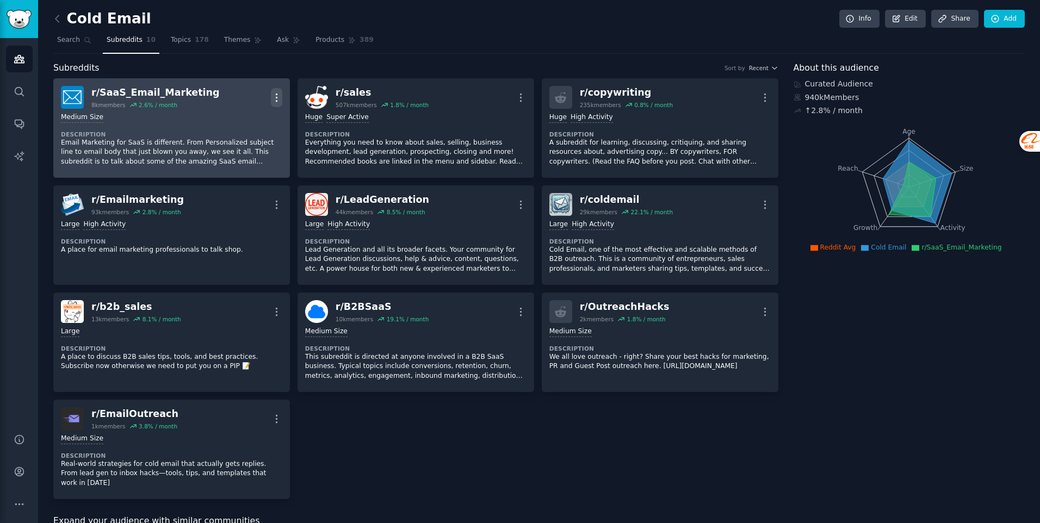
click at [276, 97] on icon "button" at bounding box center [276, 98] width 1 height 8
click at [178, 127] on div "Medium Size Description Email Marketing for SaaS is different. From Personalize…" at bounding box center [171, 139] width 221 height 61
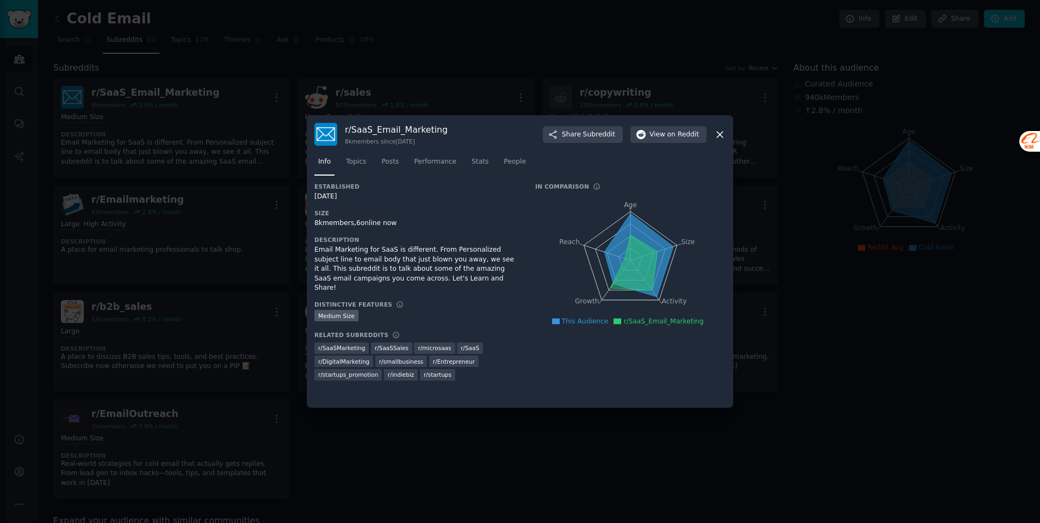
click at [720, 135] on icon at bounding box center [719, 134] width 11 height 11
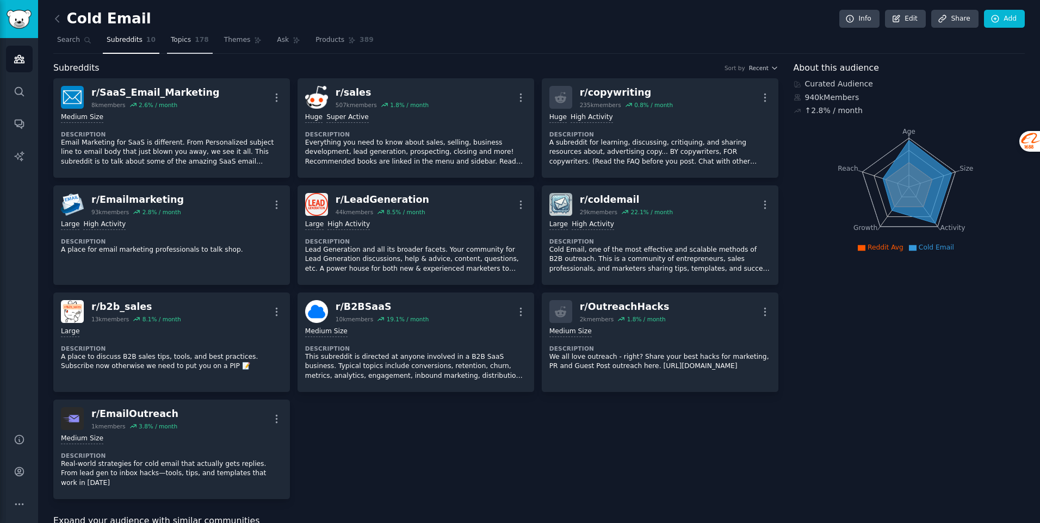
click at [177, 42] on span "Topics" at bounding box center [181, 40] width 20 height 10
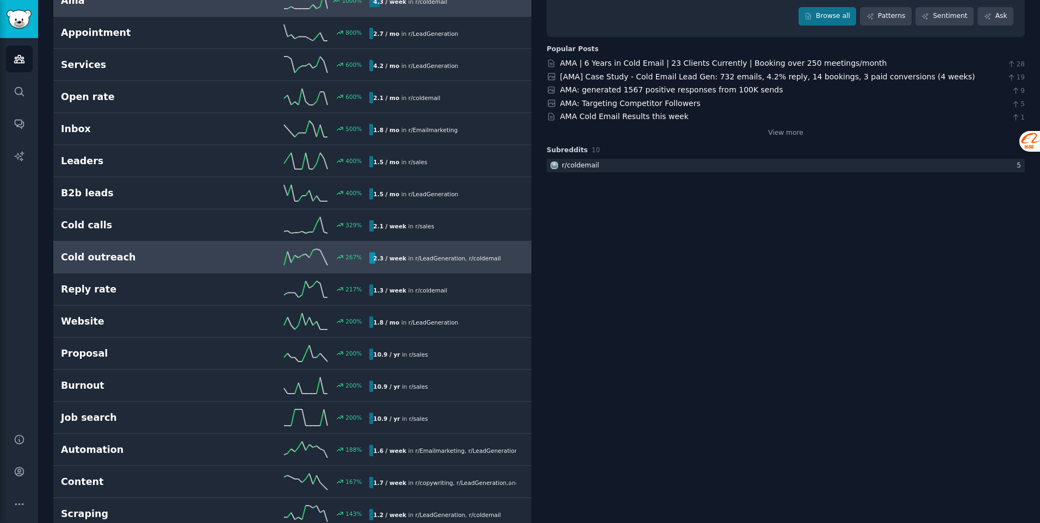
scroll to position [109, 0]
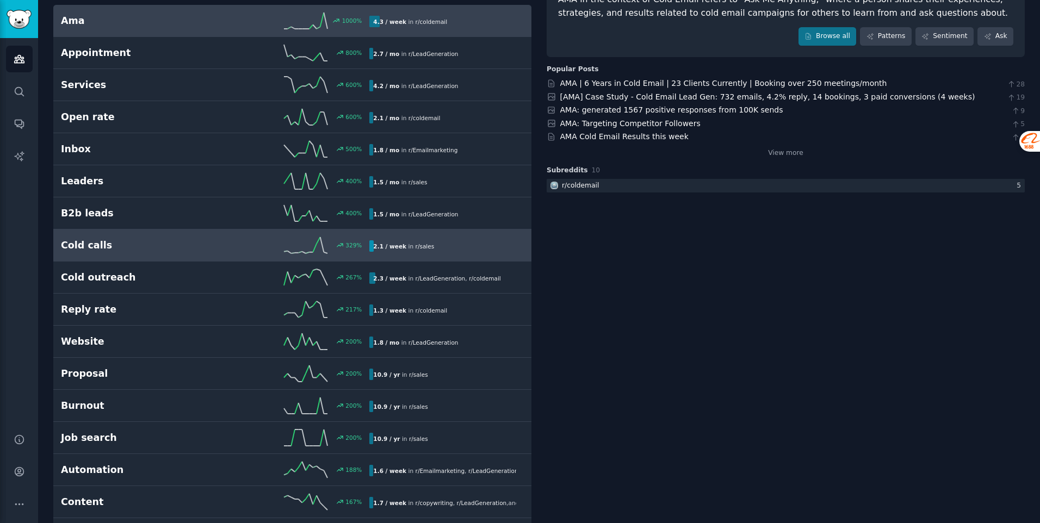
click at [90, 248] on h2 "Cold calls" at bounding box center [138, 246] width 154 height 14
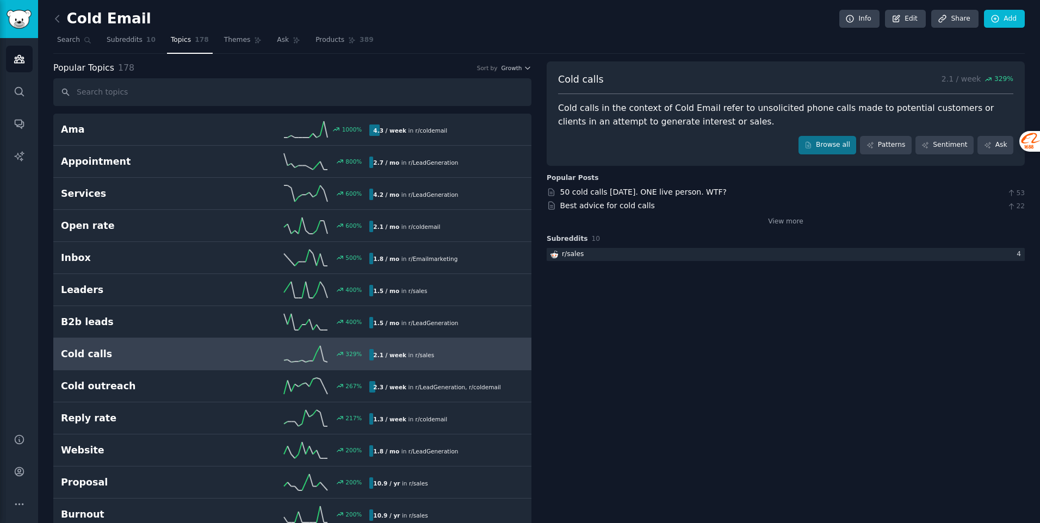
click at [724, 114] on div "Cold calls in the context of Cold Email refer to unsolicited phone calls made t…" at bounding box center [785, 115] width 455 height 27
click at [662, 120] on div "Cold calls in the context of Cold Email refer to unsolicited phone calls made t…" at bounding box center [785, 115] width 455 height 27
click at [812, 141] on icon at bounding box center [808, 145] width 8 height 8
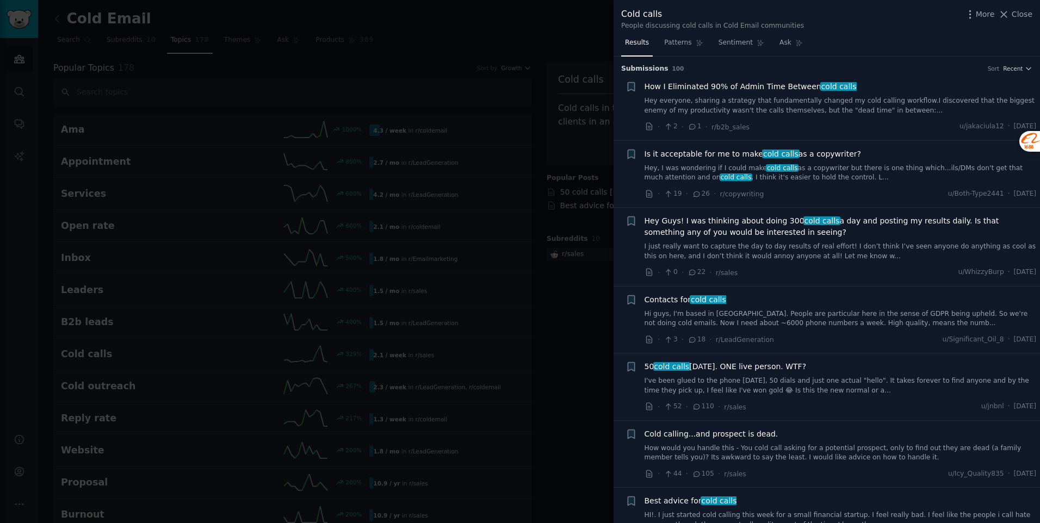
click at [886, 107] on link "Hey everyone, sharing a strategy that fundamentally changed my cold calling wor…" at bounding box center [840, 105] width 392 height 19
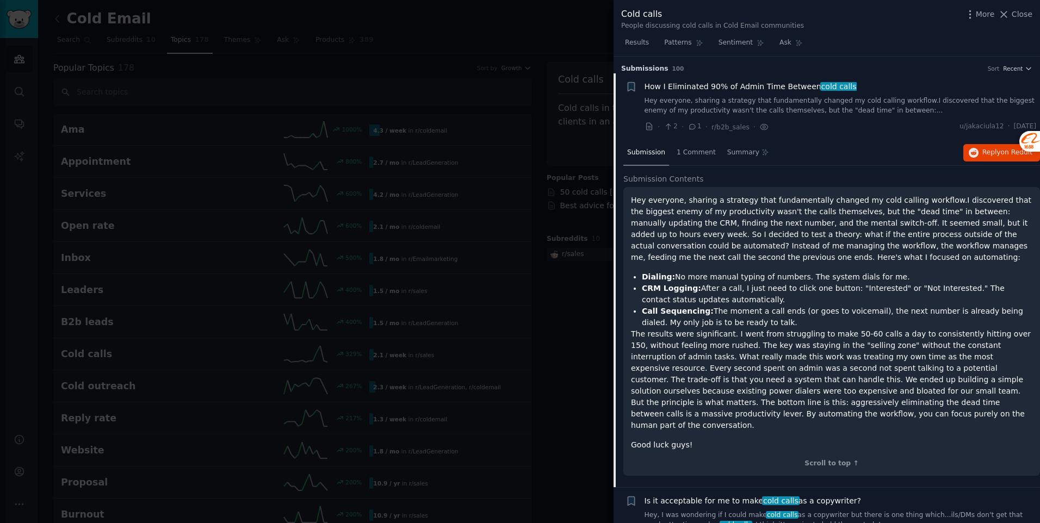
scroll to position [17, 0]
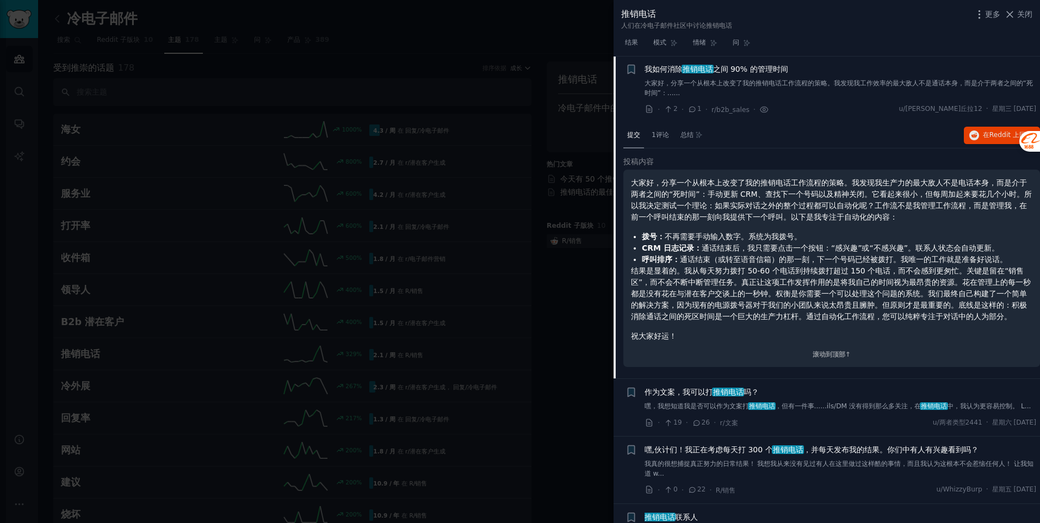
click at [817, 409] on link "嘿，我想知道我是否可以作为文案打 推销电话 ，但有一件事......ils/DM 没有得到那么多关注，在 推销电话 中，我认为更容易控制。 L..." at bounding box center [840, 407] width 392 height 10
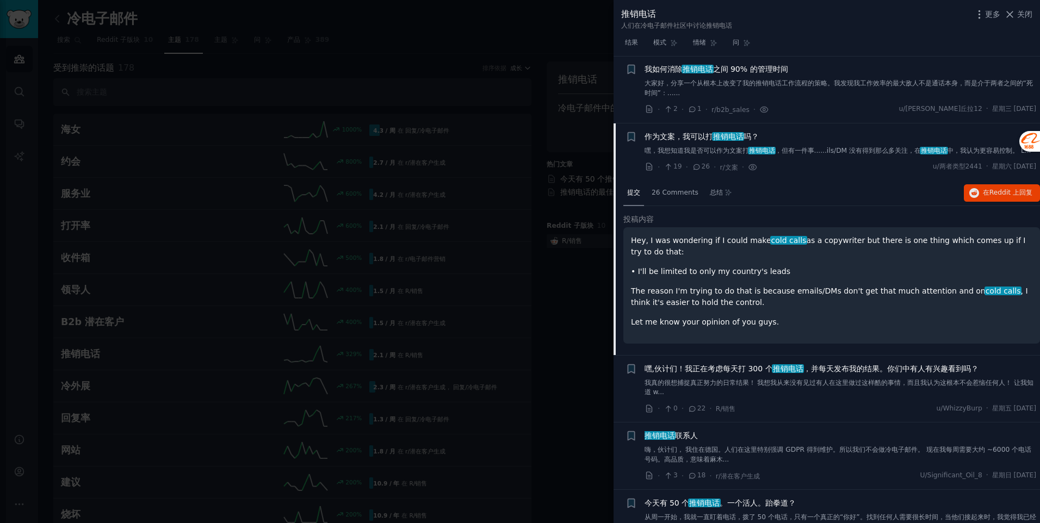
scroll to position [84, 0]
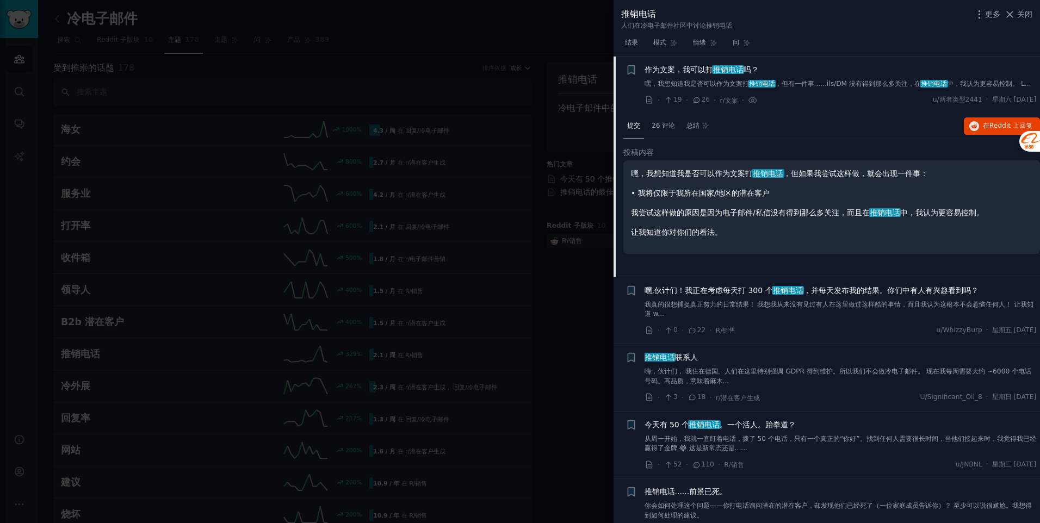
click at [834, 296] on span "嘿,伙计们！我正在考虑每天打 300 个 推销电话 ，并每天发布我的结果。你们中有人有兴趣看到吗？" at bounding box center [811, 290] width 334 height 11
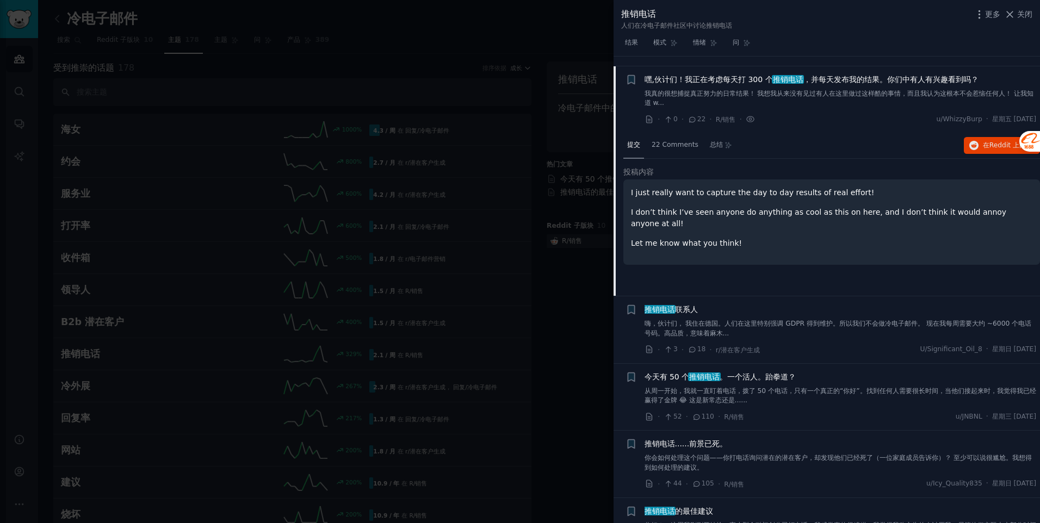
scroll to position [152, 0]
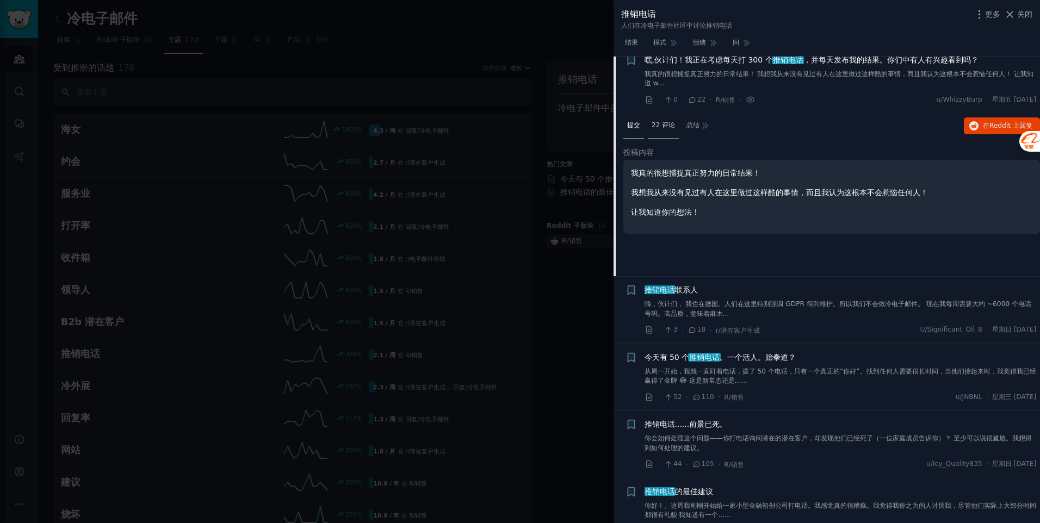
click at [664, 129] on font "22 评论" at bounding box center [662, 125] width 23 height 8
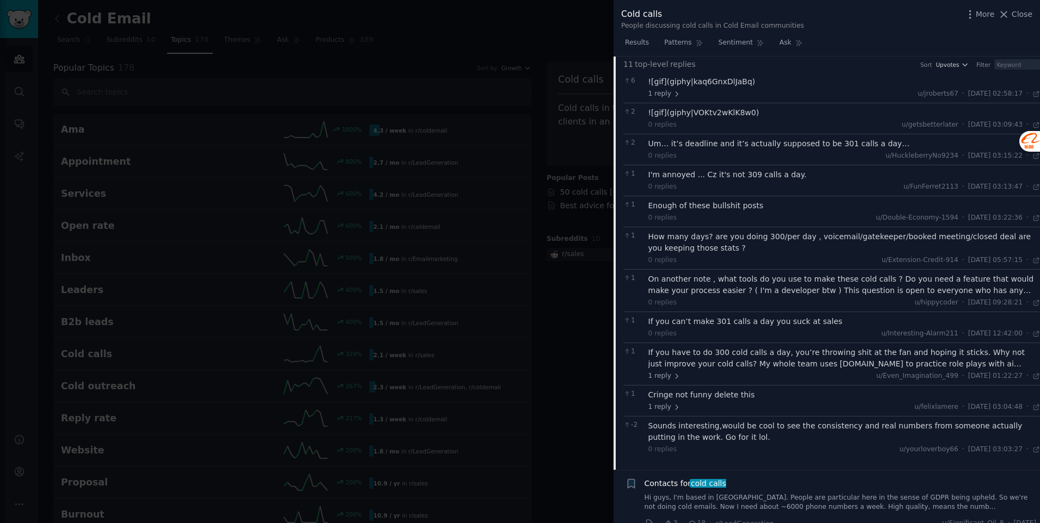
scroll to position [272, 0]
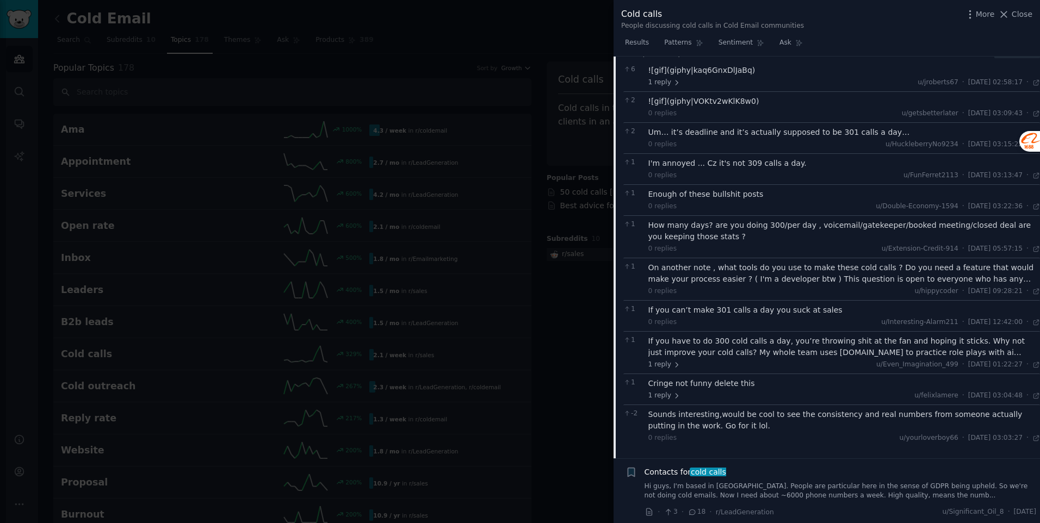
click at [509, 381] on div at bounding box center [520, 261] width 1040 height 523
